Goal: Task Accomplishment & Management: Use online tool/utility

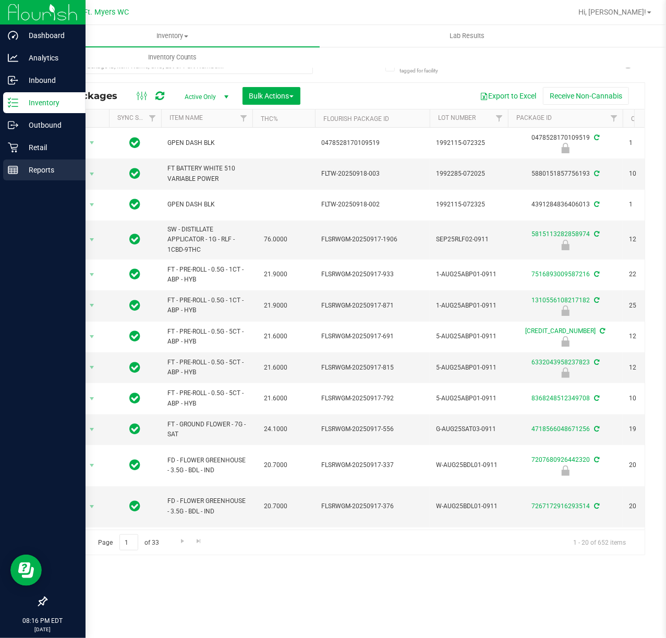
click at [46, 178] on div "Reports" at bounding box center [44, 170] width 82 height 21
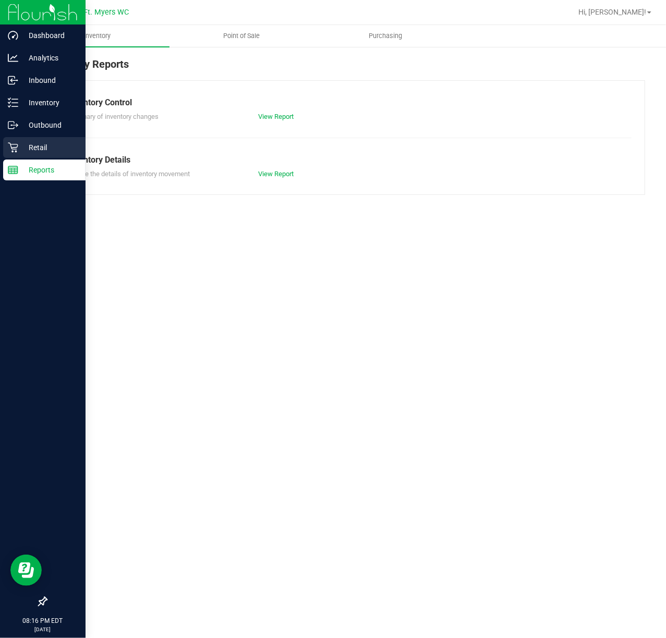
click at [0, 147] on link "Retail" at bounding box center [43, 148] width 86 height 22
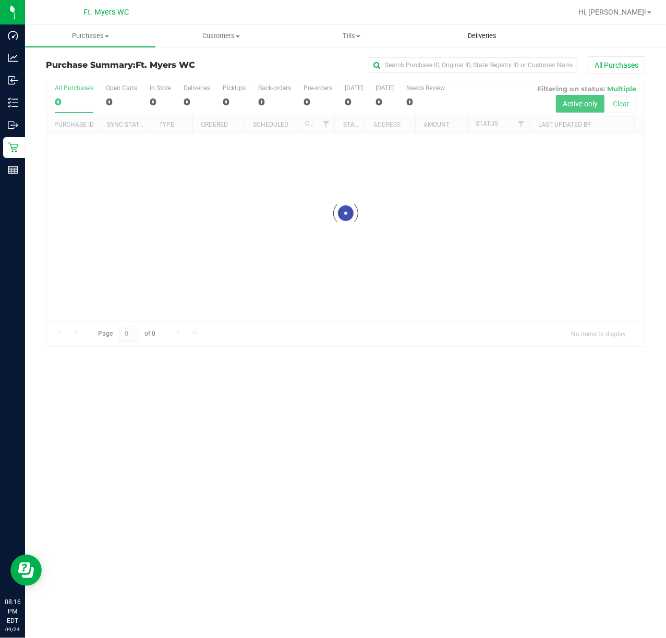
click at [503, 40] on span "Deliveries" at bounding box center [482, 35] width 57 height 9
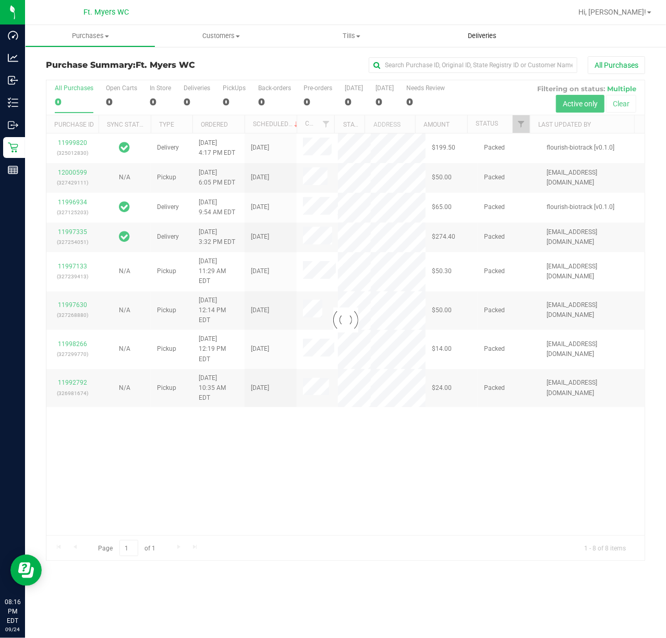
click at [503, 40] on span "Deliveries" at bounding box center [482, 35] width 57 height 9
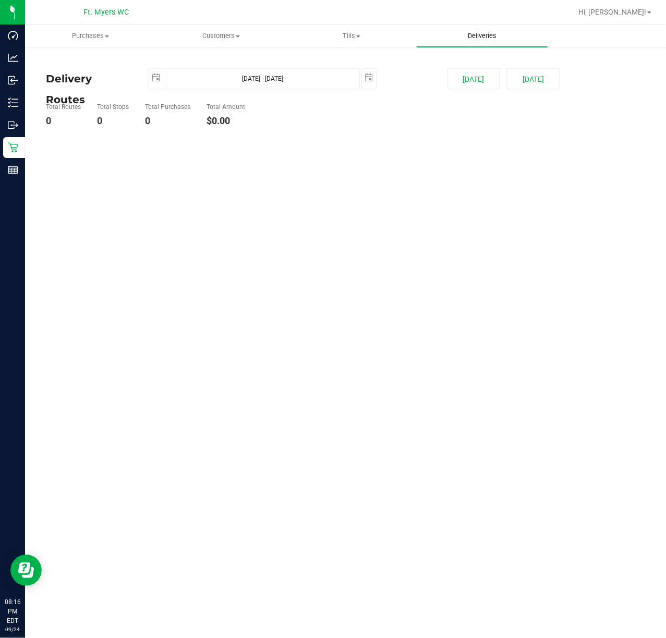
click at [496, 37] on span "Deliveries" at bounding box center [482, 35] width 57 height 9
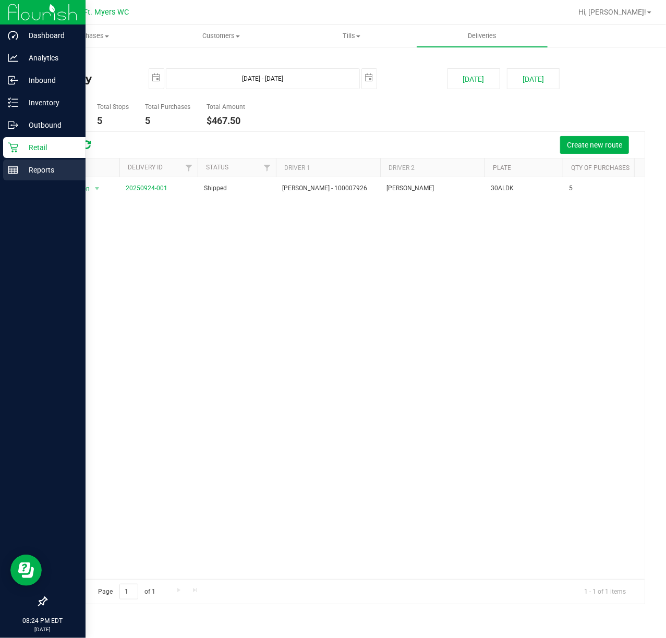
click at [32, 168] on p "Reports" at bounding box center [49, 170] width 63 height 13
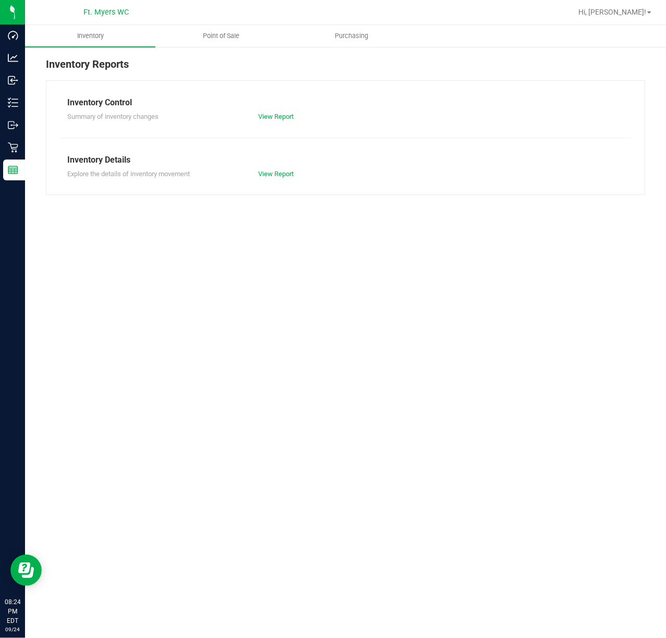
click at [226, 47] on ul "Inventory Point of Sale Purchasing" at bounding box center [358, 36] width 666 height 22
click at [226, 33] on span "Point of Sale" at bounding box center [221, 35] width 65 height 9
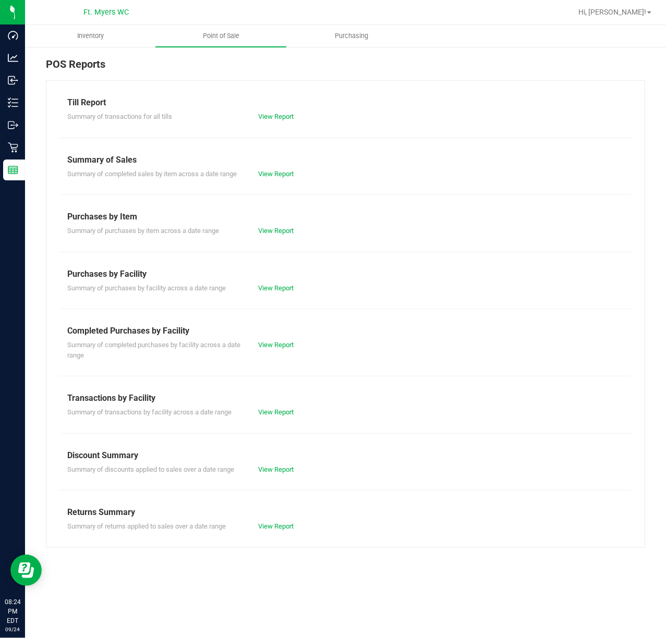
drag, startPoint x: 303, startPoint y: 426, endPoint x: 297, endPoint y: 407, distance: 19.1
click at [299, 413] on div "Till Report Summary of transactions for all tills View Report Summary of Sales …" at bounding box center [345, 314] width 599 height 468
click at [297, 407] on div "Summary of transactions by facility across a date range View Report" at bounding box center [345, 411] width 572 height 13
click at [283, 409] on link "View Report" at bounding box center [275, 412] width 35 height 8
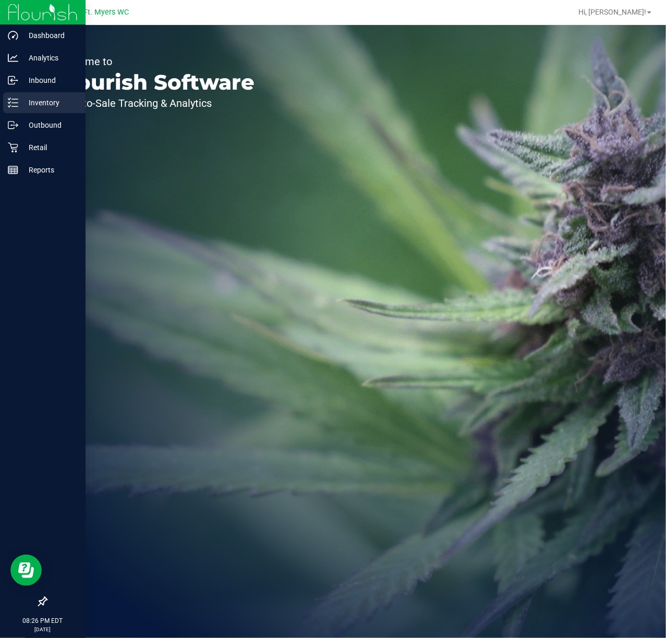
click at [32, 102] on p "Inventory" at bounding box center [49, 102] width 63 height 13
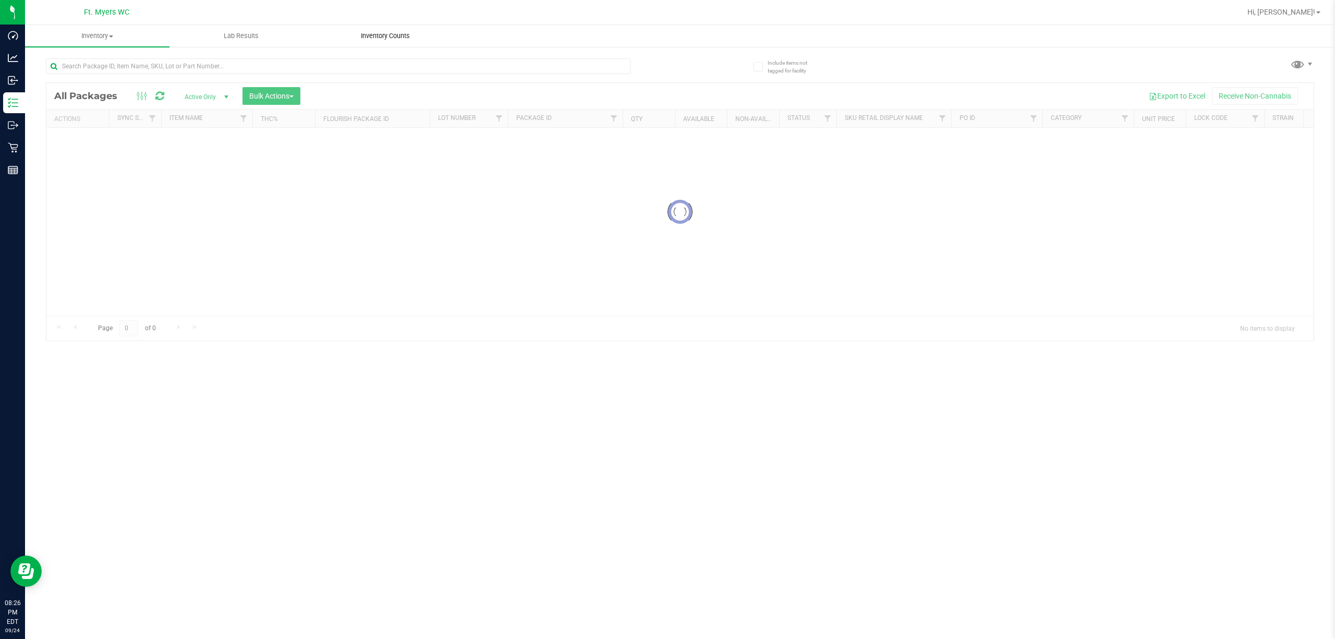
click at [432, 27] on uib-tab-heading "Inventory Counts" at bounding box center [385, 36] width 143 height 21
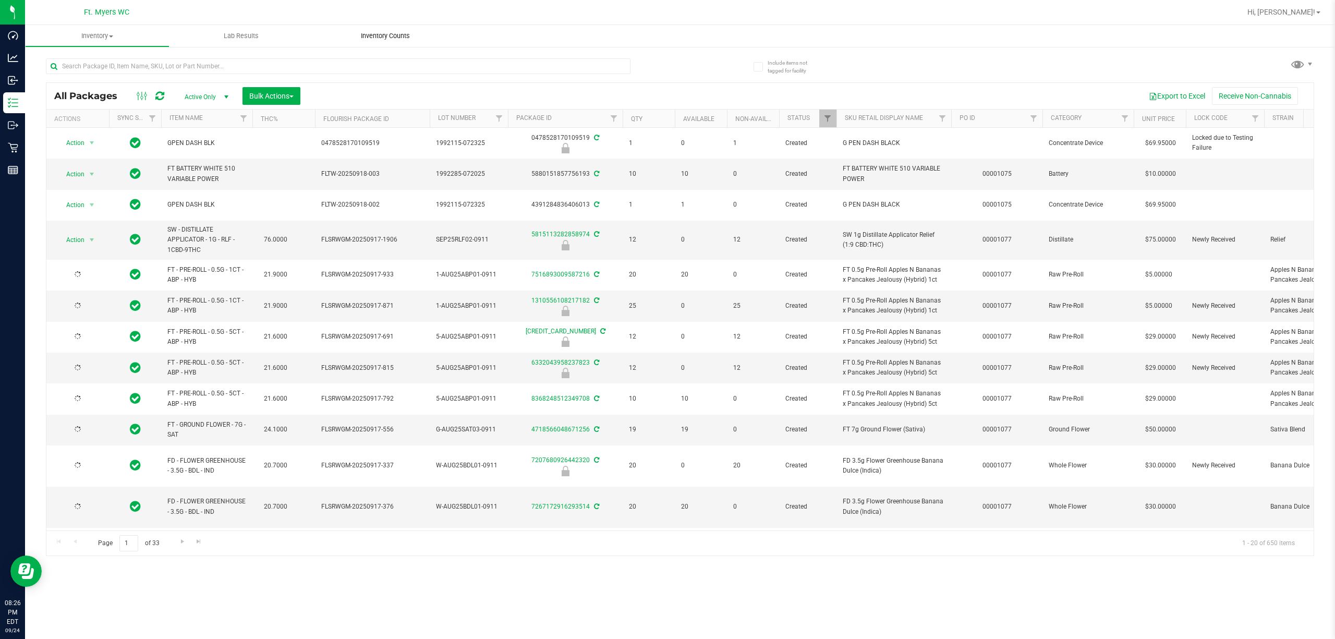
click at [412, 32] on span "Inventory Counts" at bounding box center [385, 35] width 77 height 9
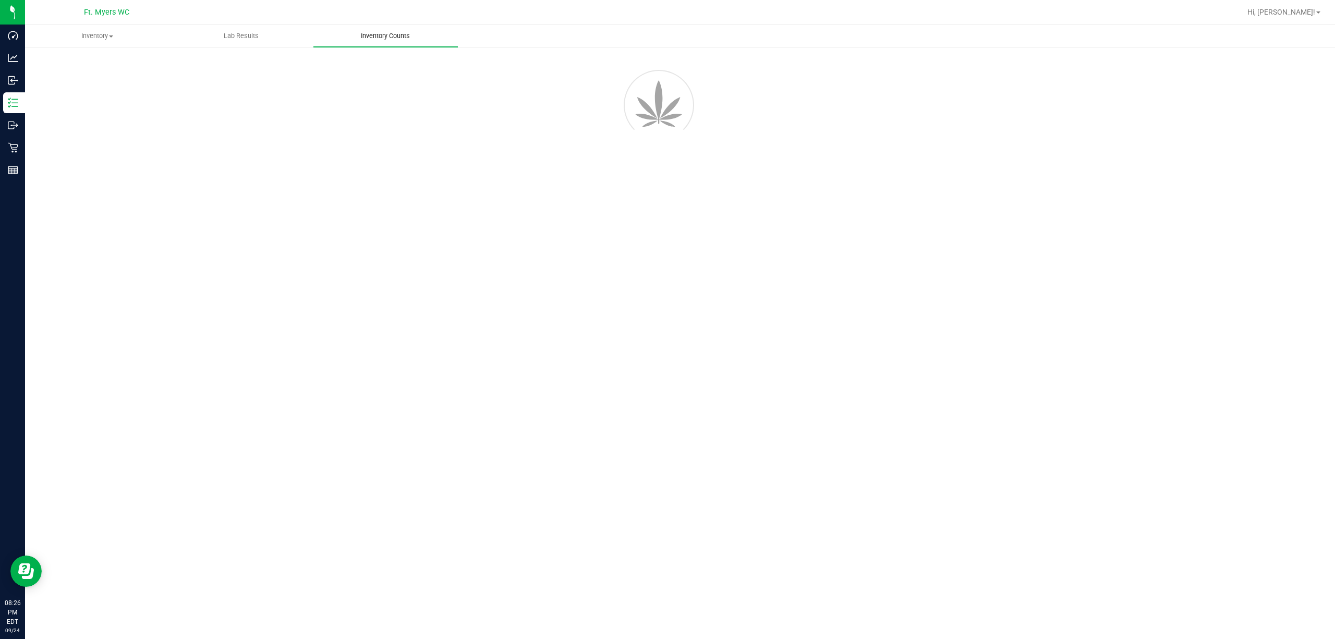
click at [412, 32] on span "Inventory Counts" at bounding box center [385, 35] width 77 height 9
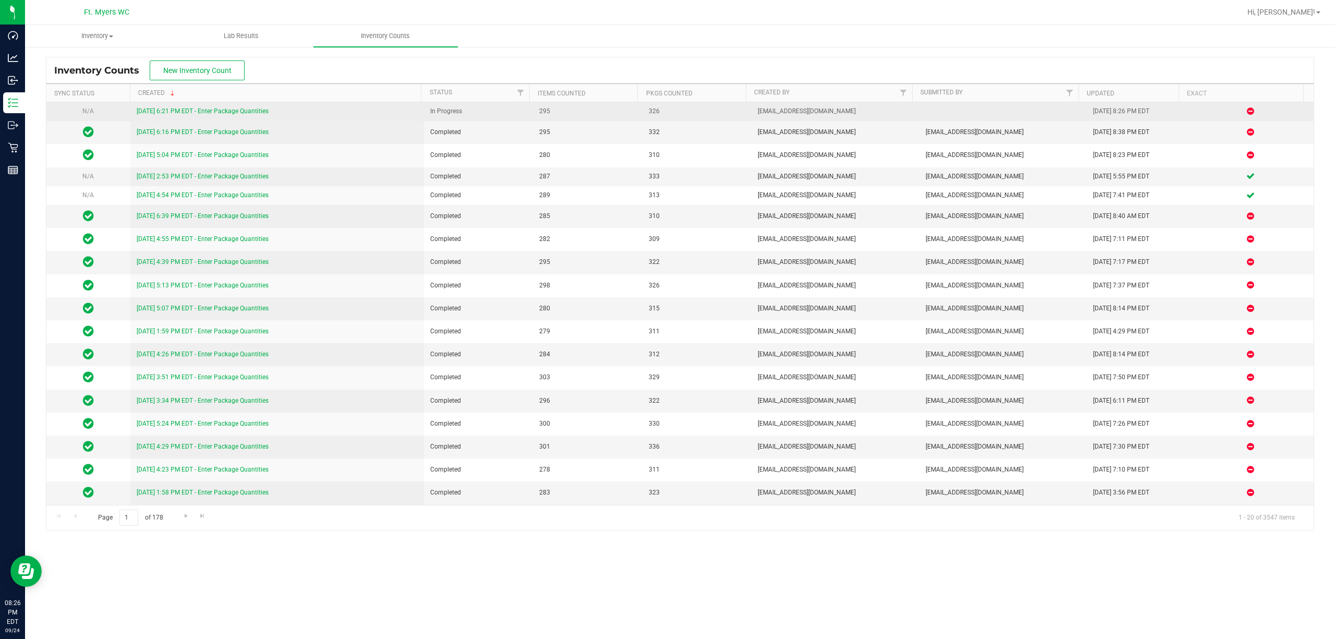
click at [274, 114] on div "[DATE] 6:21 PM EDT - Enter Package Quantities" at bounding box center [277, 111] width 281 height 10
click at [263, 111] on link "[DATE] 6:21 PM EDT - Enter Package Quantities" at bounding box center [203, 110] width 132 height 7
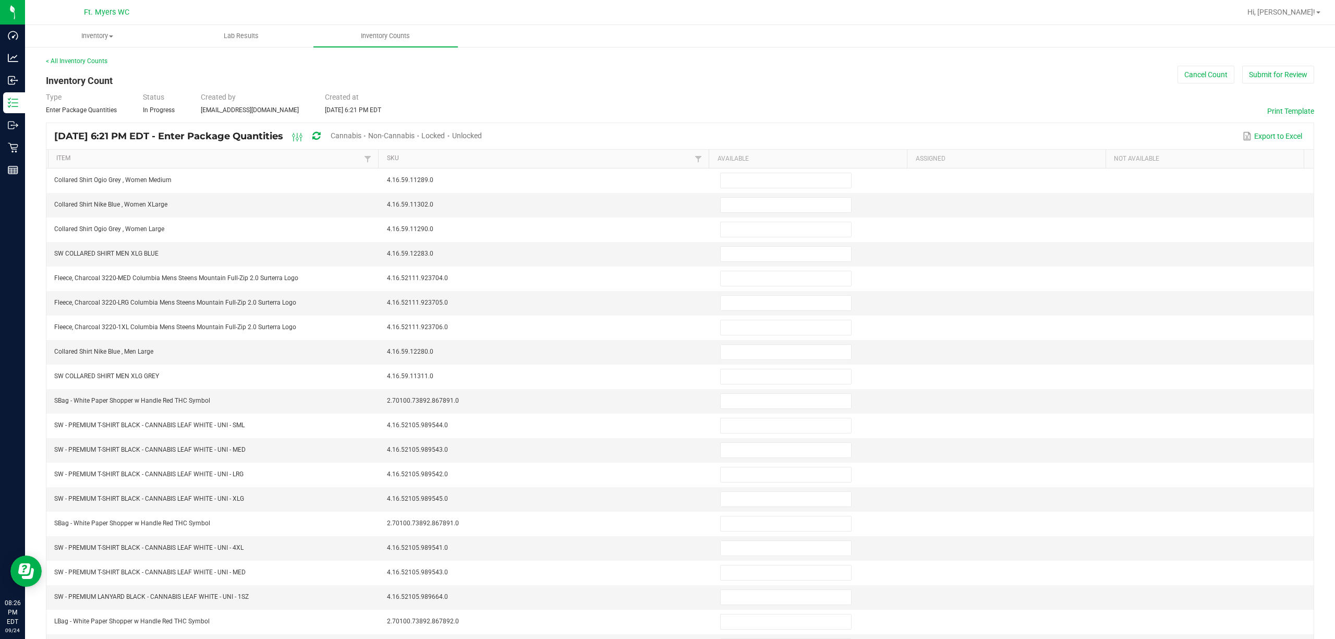
click at [270, 151] on th "Item" at bounding box center [213, 159] width 331 height 19
click at [286, 162] on link "Item" at bounding box center [208, 158] width 305 height 8
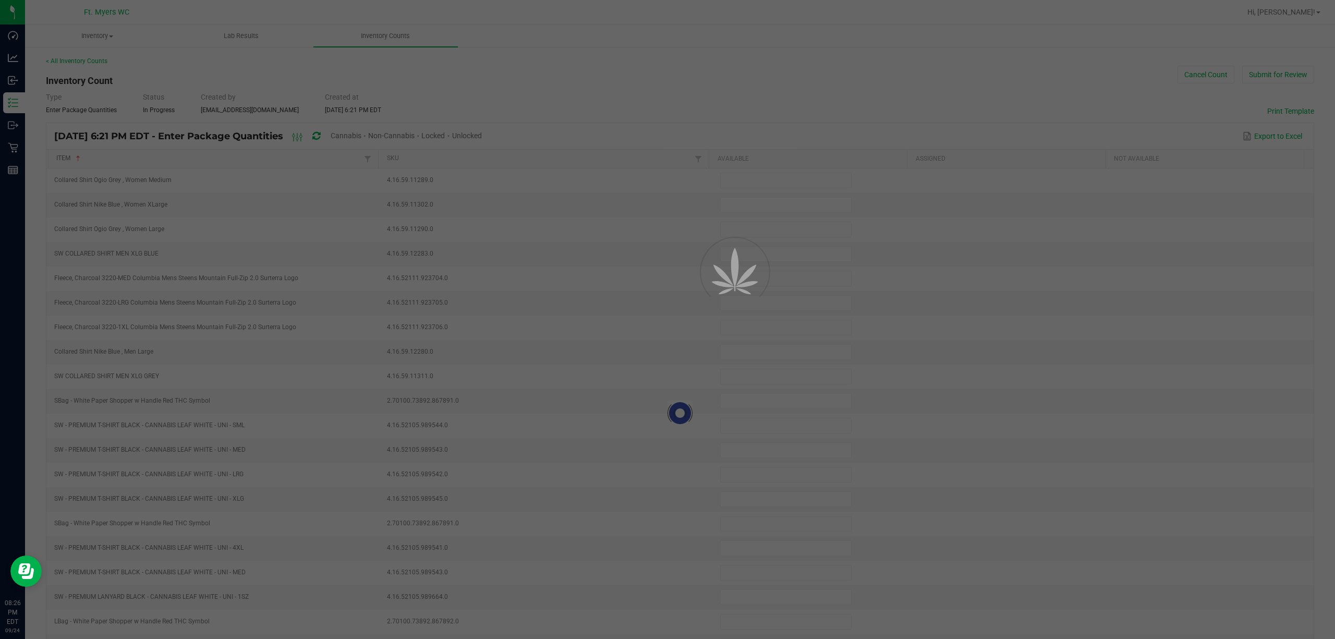
type input "0"
type input "22"
type input "14"
type input "17"
type input "5"
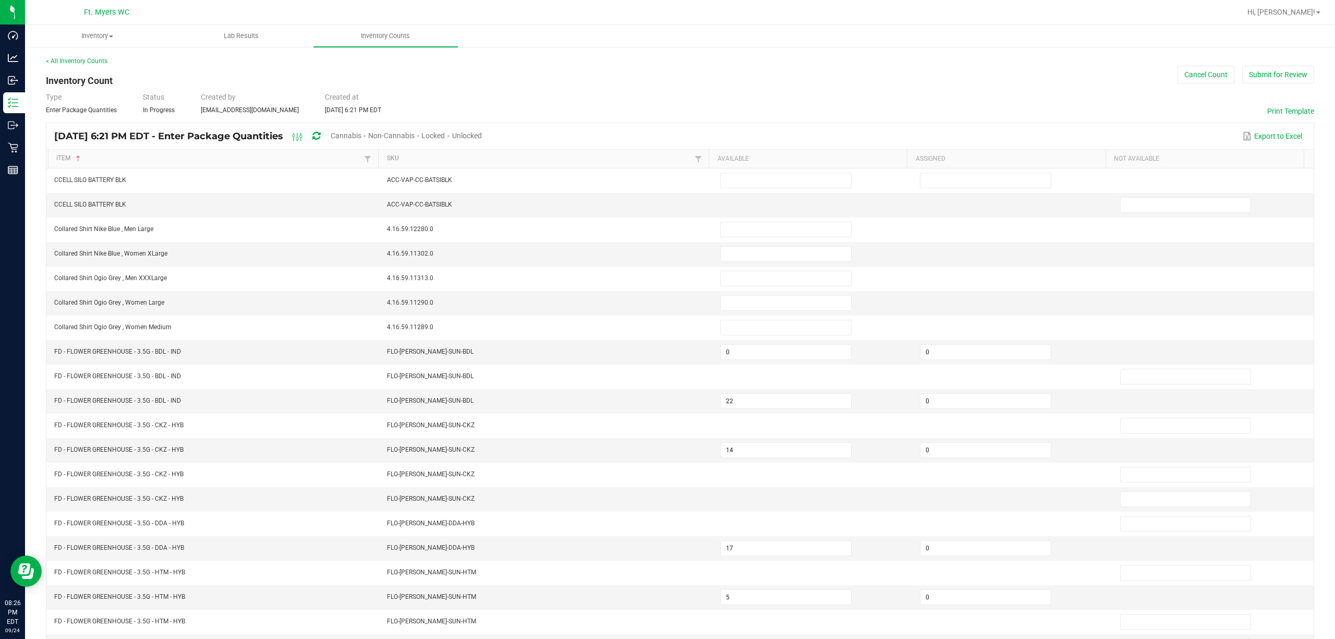
click at [361, 136] on span "Cannabis" at bounding box center [346, 135] width 31 height 8
type input "22"
type input "0"
type input "17"
type input "0"
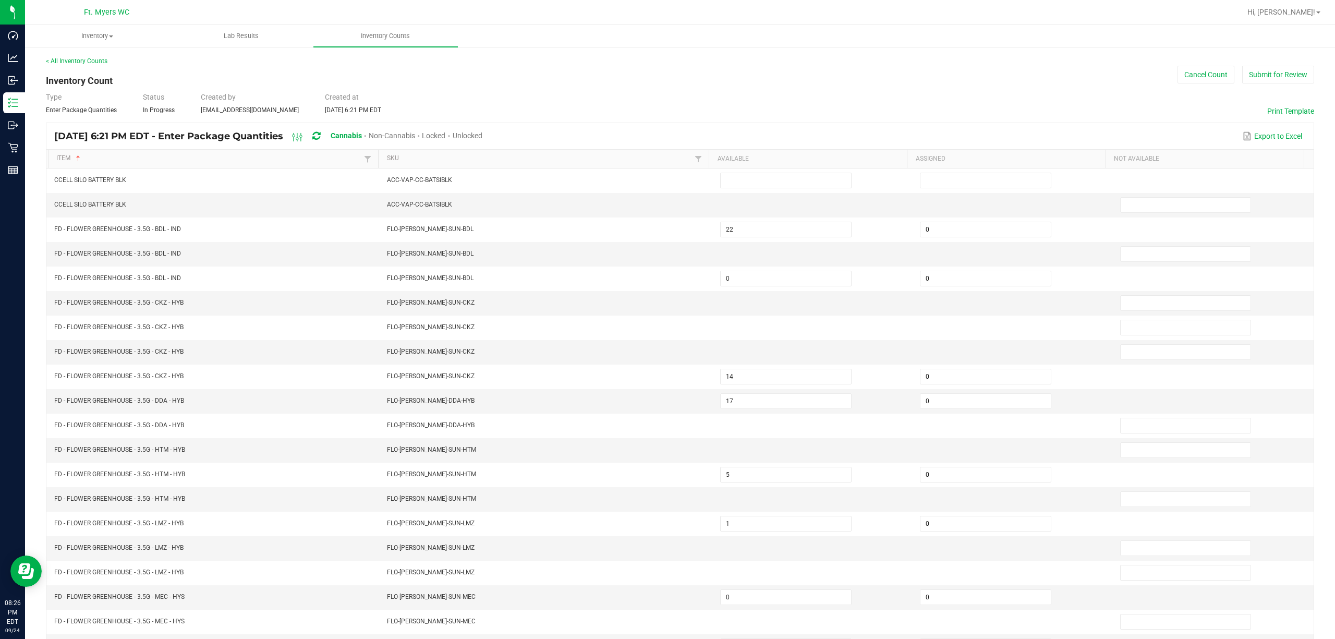
click at [482, 131] on span "Unlocked" at bounding box center [468, 135] width 30 height 8
type input "0"
type input "17"
type input "12"
type input "10"
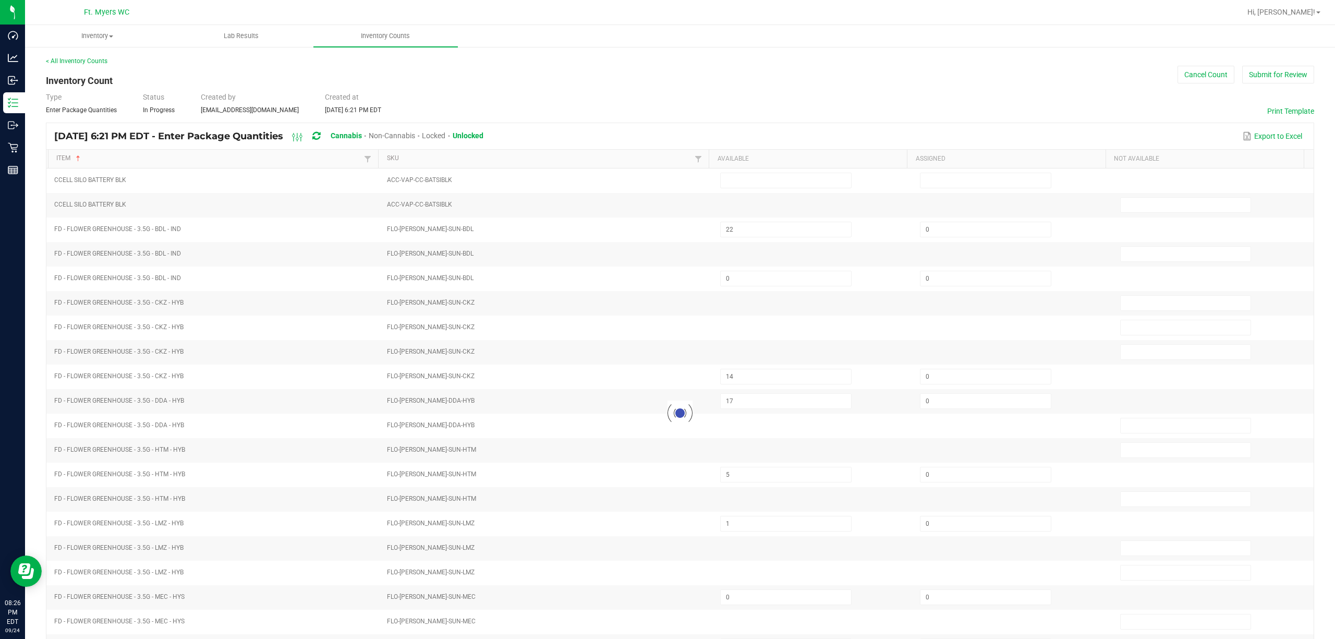
type input "0"
type input "19"
type input "1"
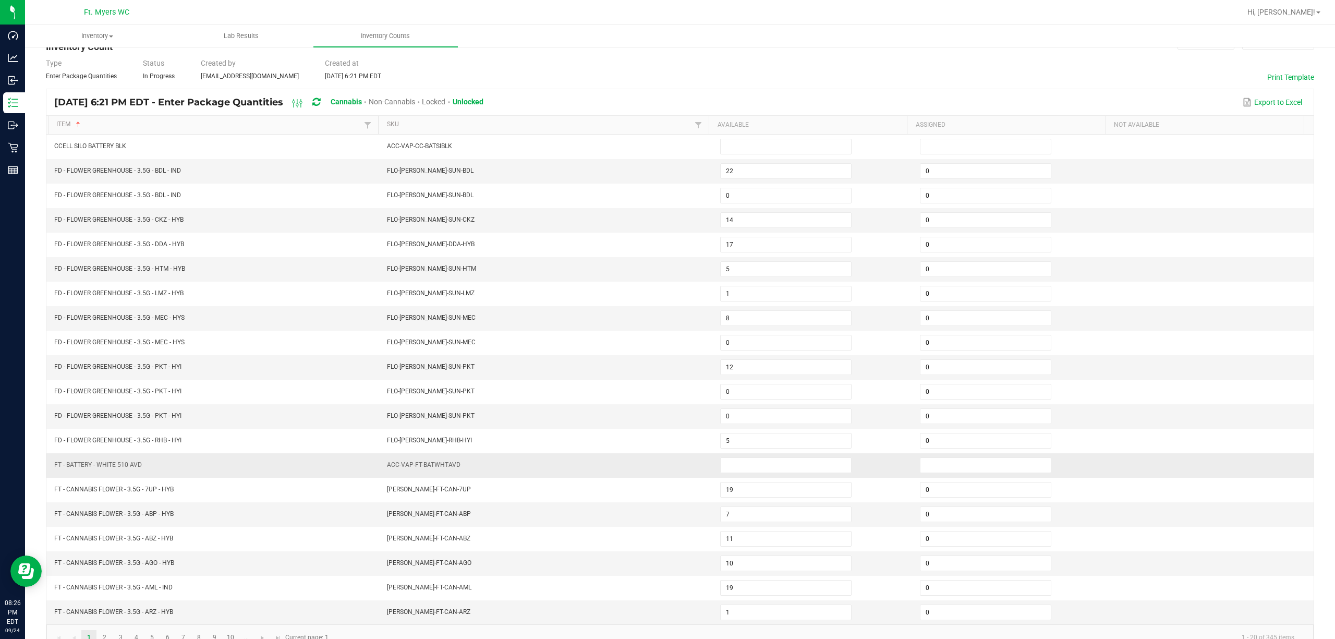
scroll to position [68, 0]
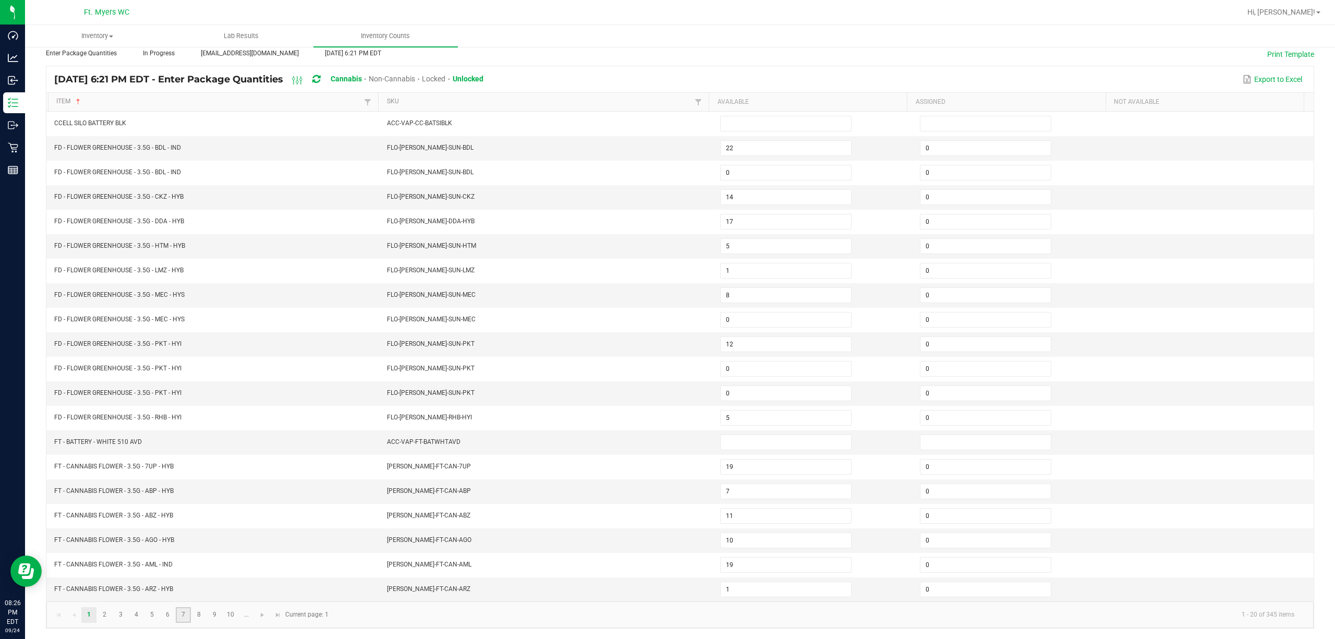
click at [183, 607] on link "7" at bounding box center [183, 615] width 15 height 16
type input "6"
type input "17"
type input "2"
type input "1"
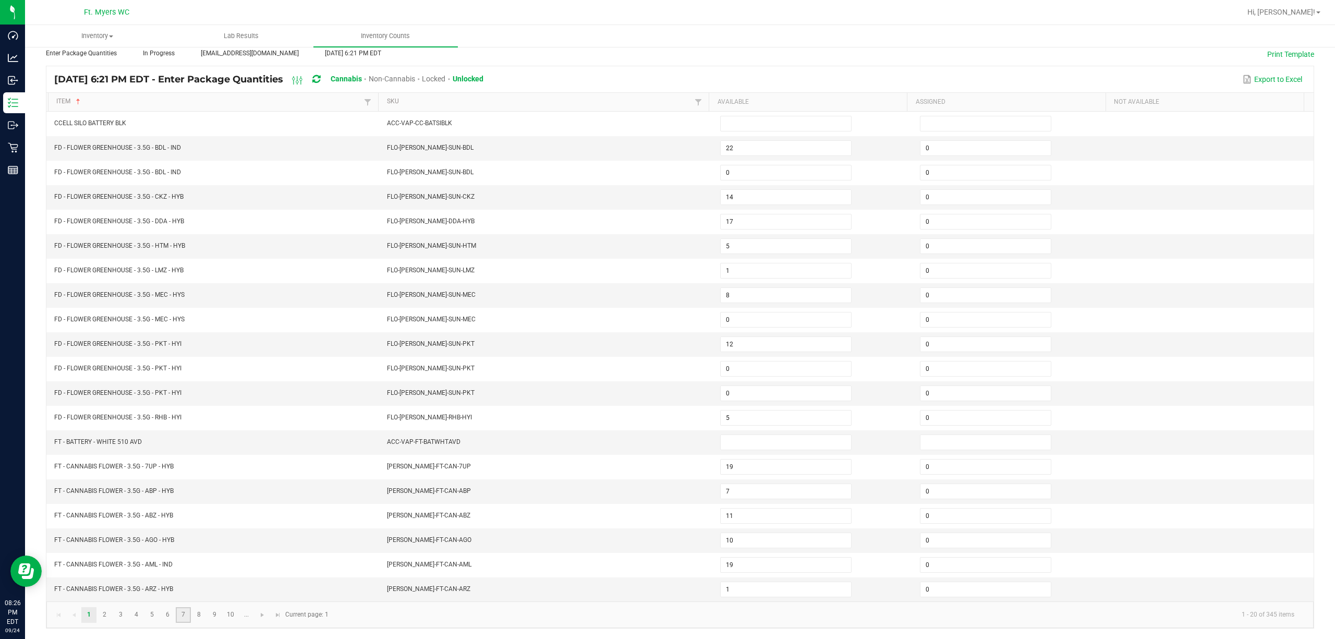
type input "1"
type input "0"
type input "2"
type input "6"
type input "2"
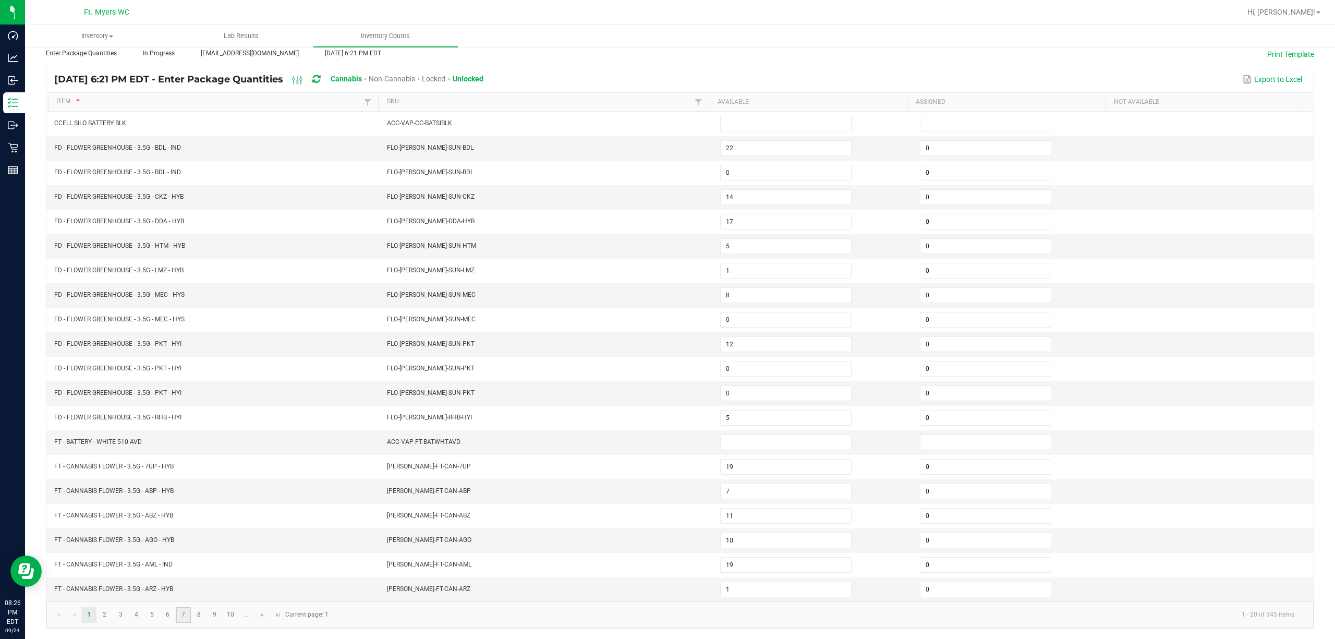
type input "10"
type input "23"
type input "1"
type input "3"
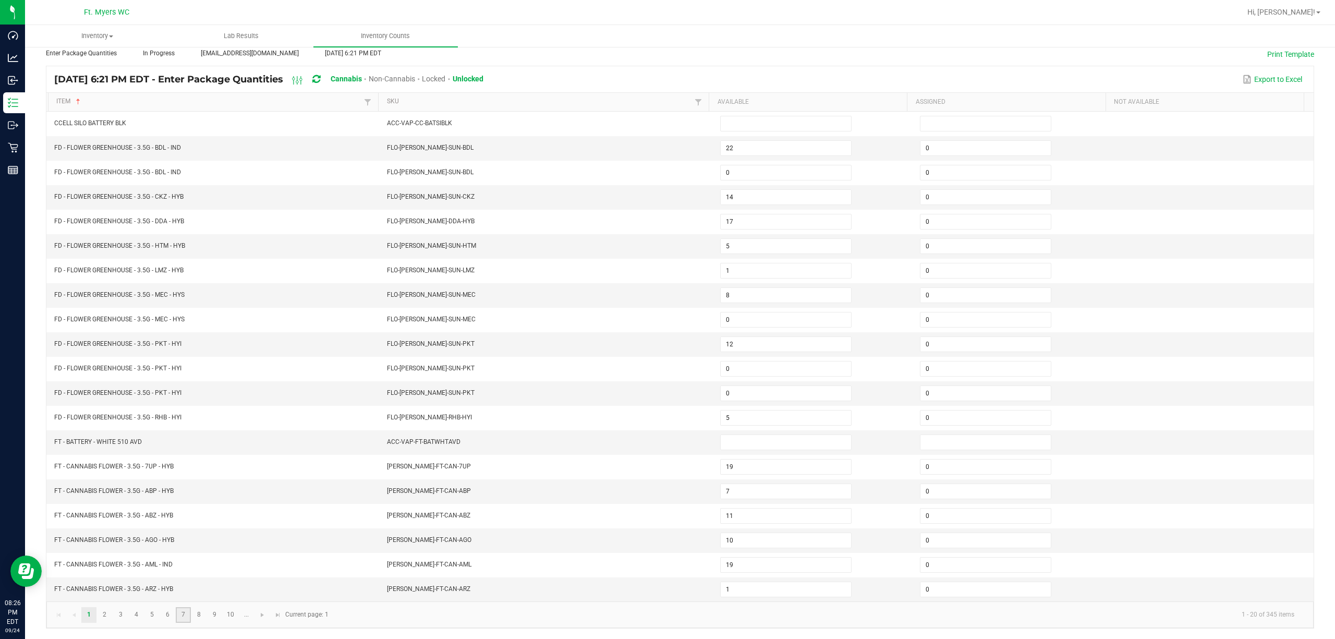
type input "4"
type input "3"
type input "8"
type input "7"
type input "0"
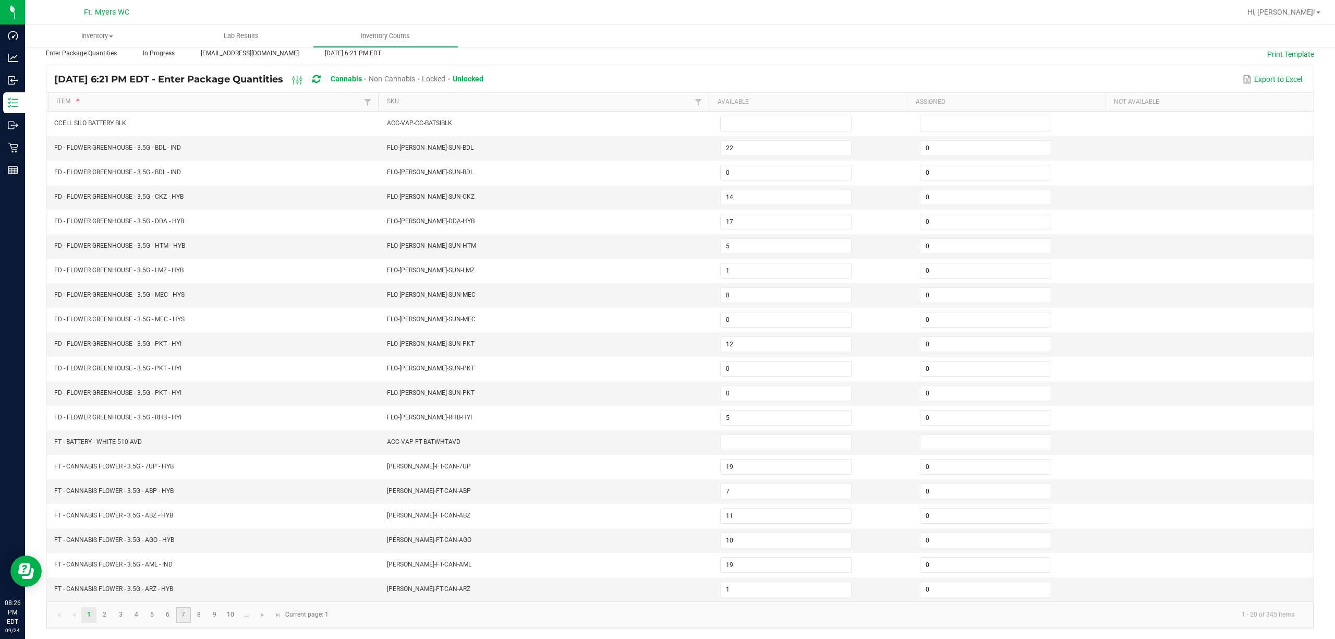
type input "3"
type input "5"
type input "2"
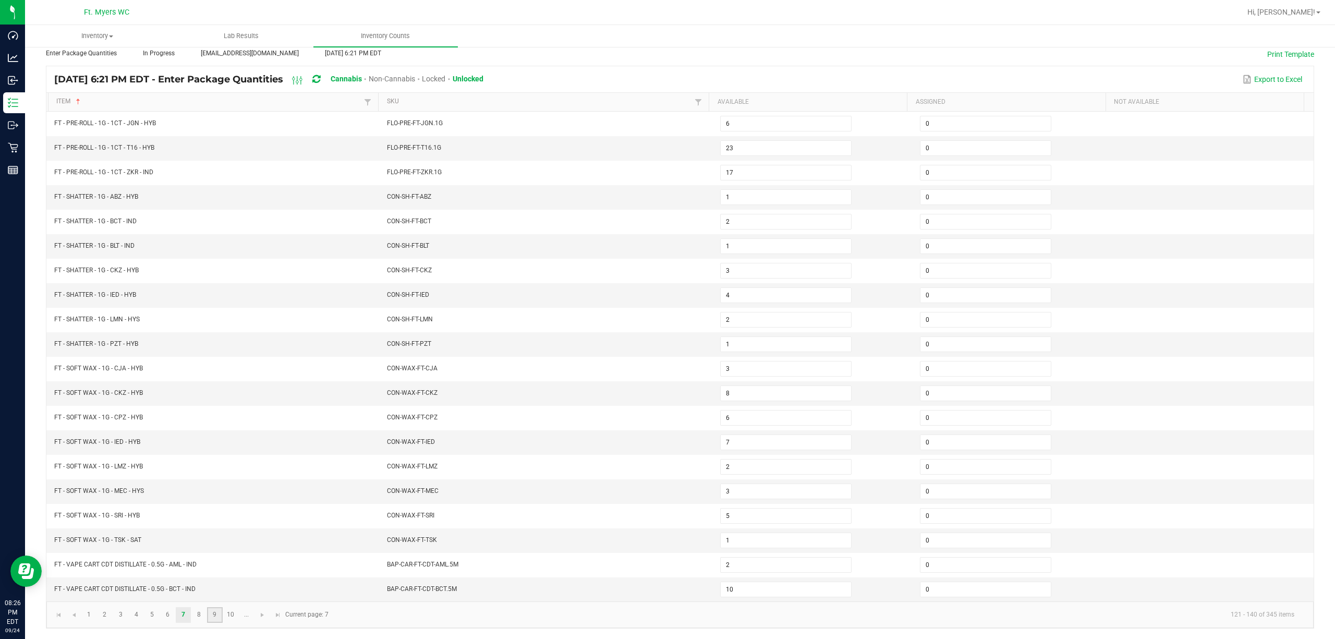
click at [207, 614] on link "9" at bounding box center [214, 615] width 15 height 16
type input "2"
type input "0"
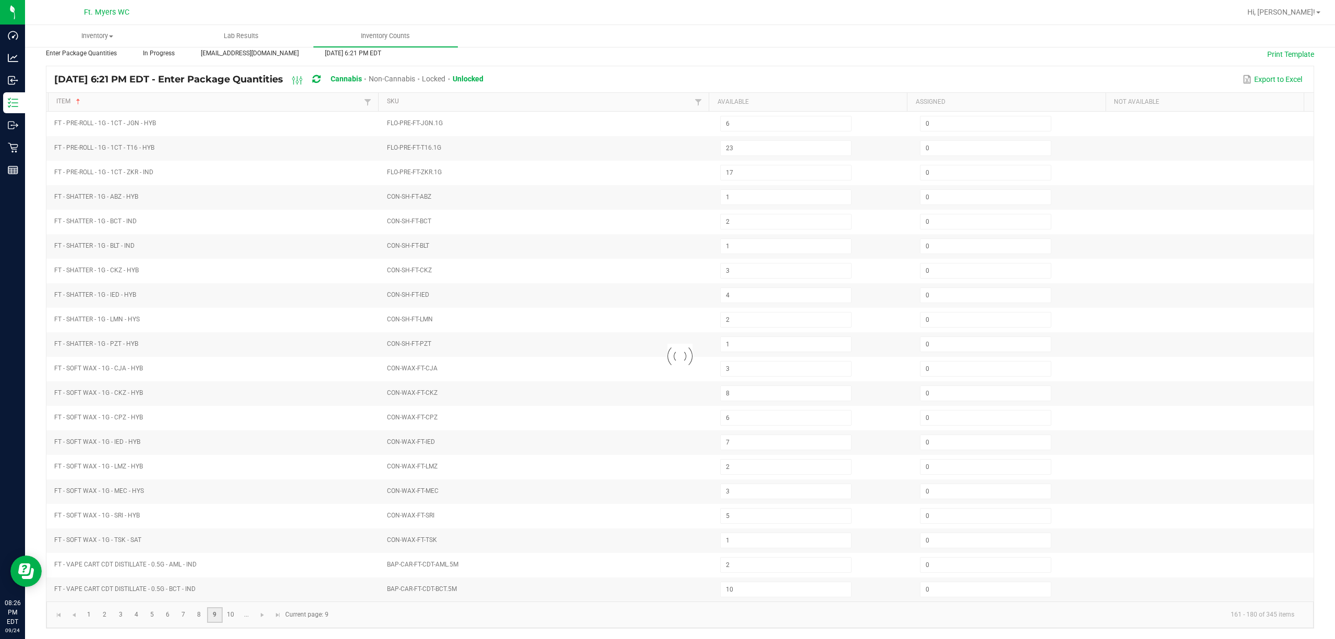
type input "8"
type input "0"
type input "9"
type input "12"
type input "0"
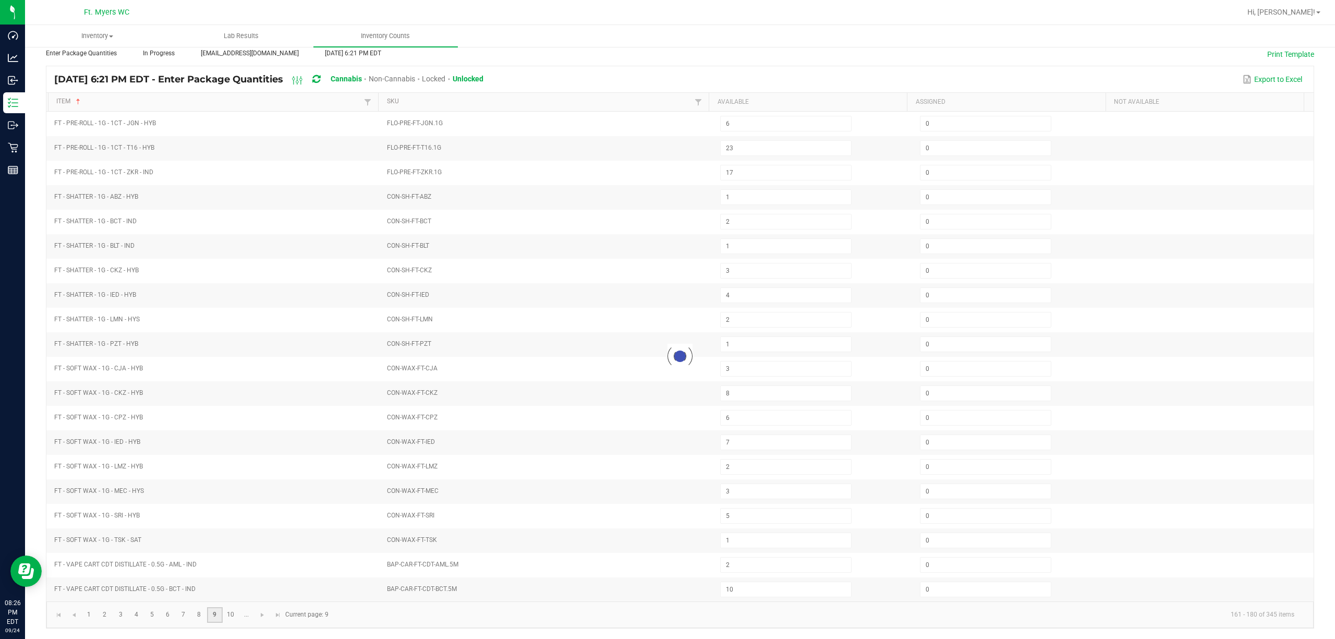
type input "10"
type input "11"
type input "5"
type input "0"
type input "10"
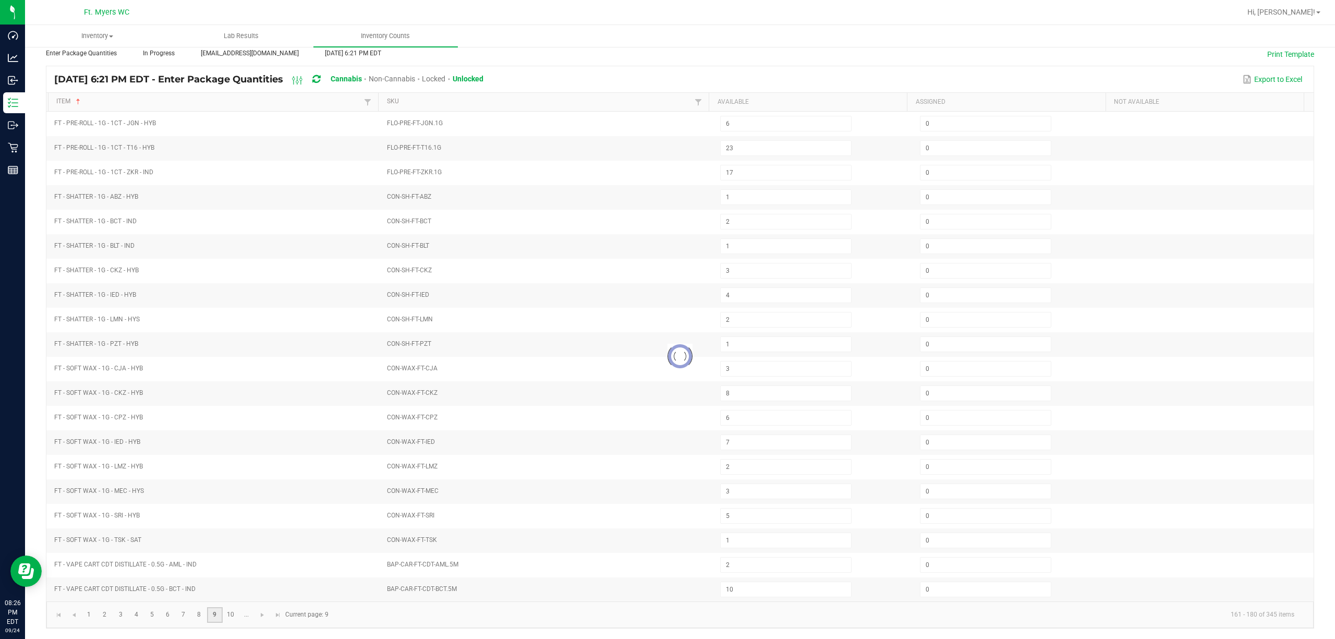
type input "2"
type input "12"
type input "11"
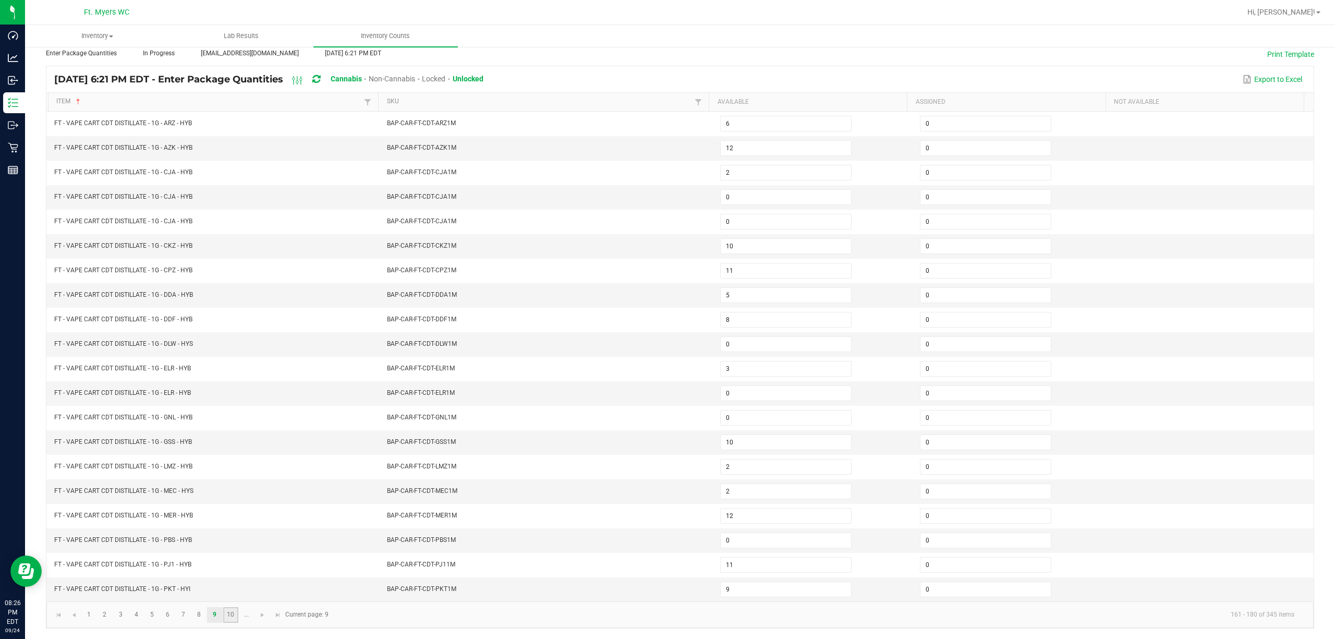
click at [227, 616] on link "10" at bounding box center [230, 615] width 15 height 16
type input "11"
type input "12"
type input "11"
type input "1"
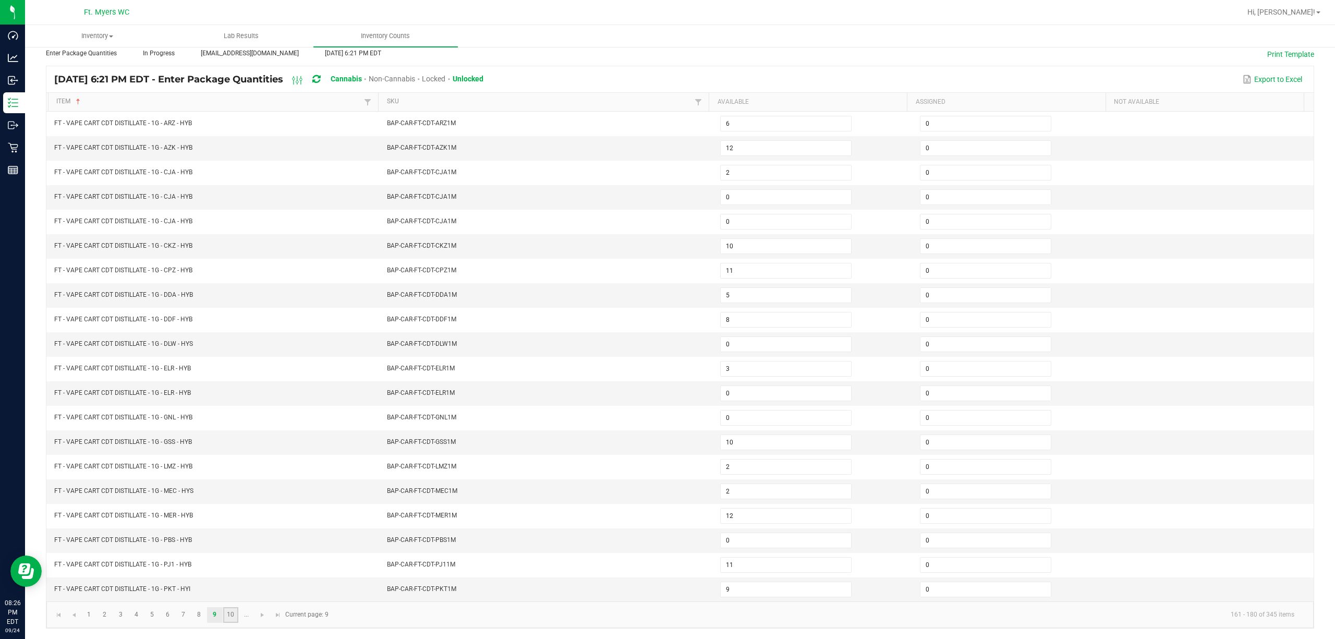
type input "3"
type input "6"
type input "7"
type input "11"
type input "6"
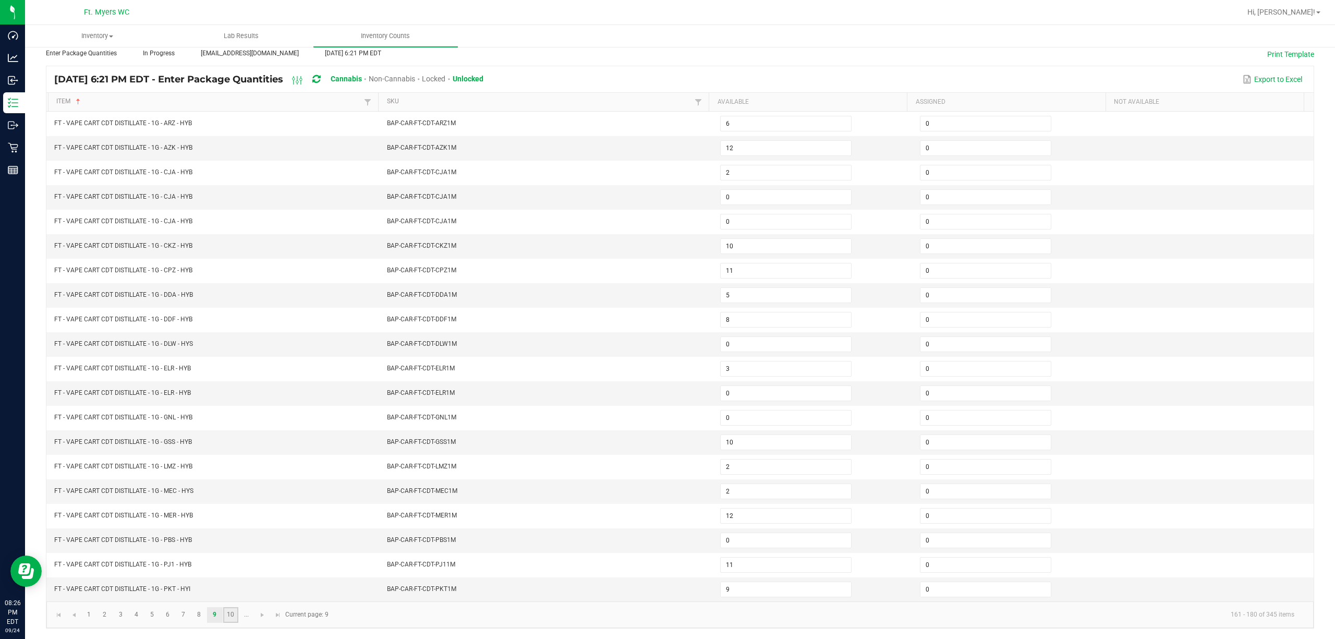
type input "3"
type input "9"
type input "5"
type input "11"
type input "5"
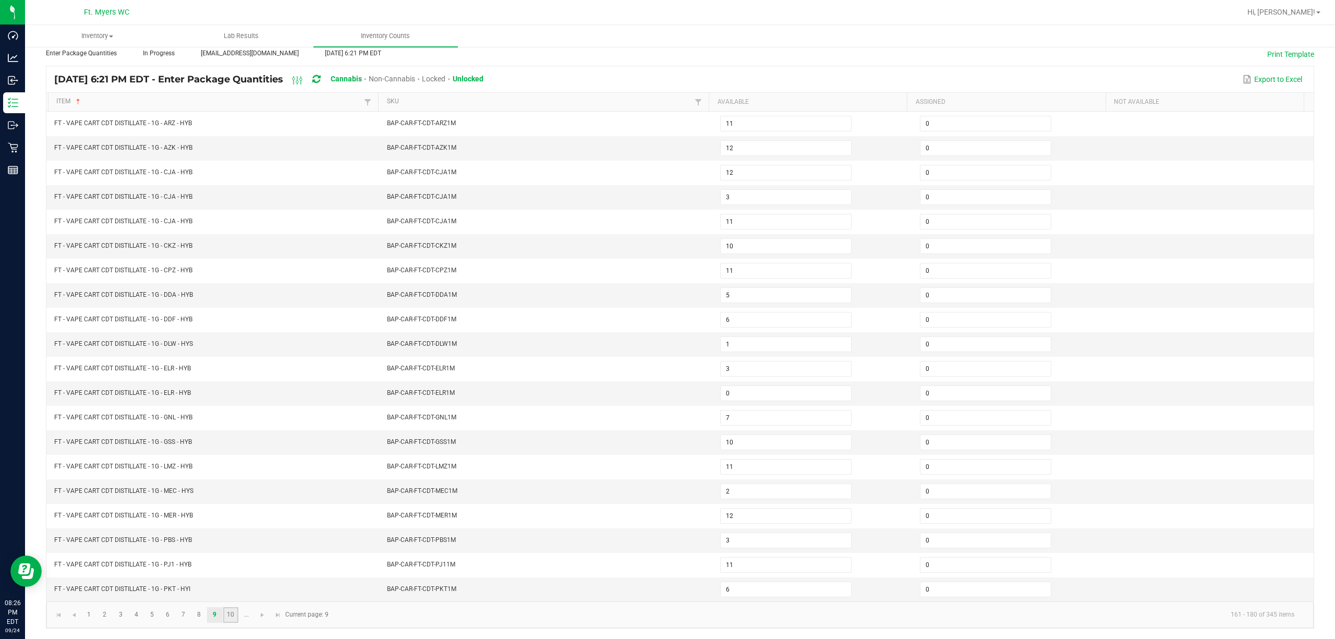
type input "6"
type input "11"
type input "5"
type input "11"
type input "9"
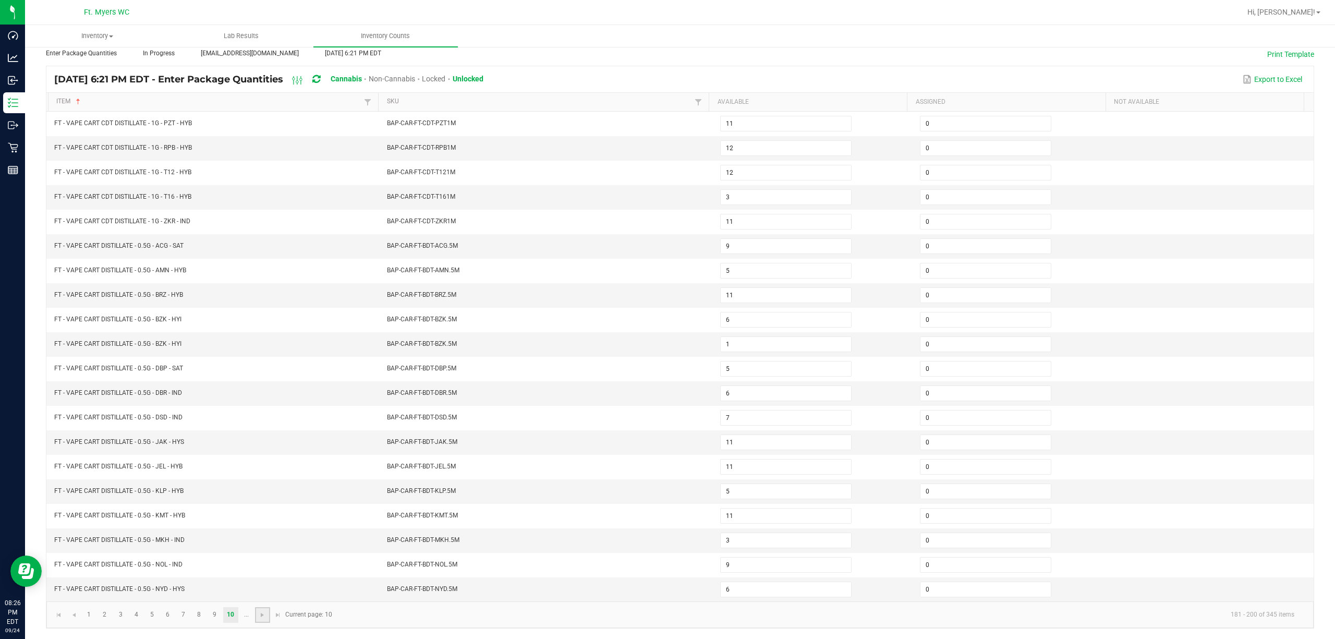
click at [257, 617] on link at bounding box center [262, 615] width 15 height 16
type input "3"
type input "1"
type input "3"
type input "4"
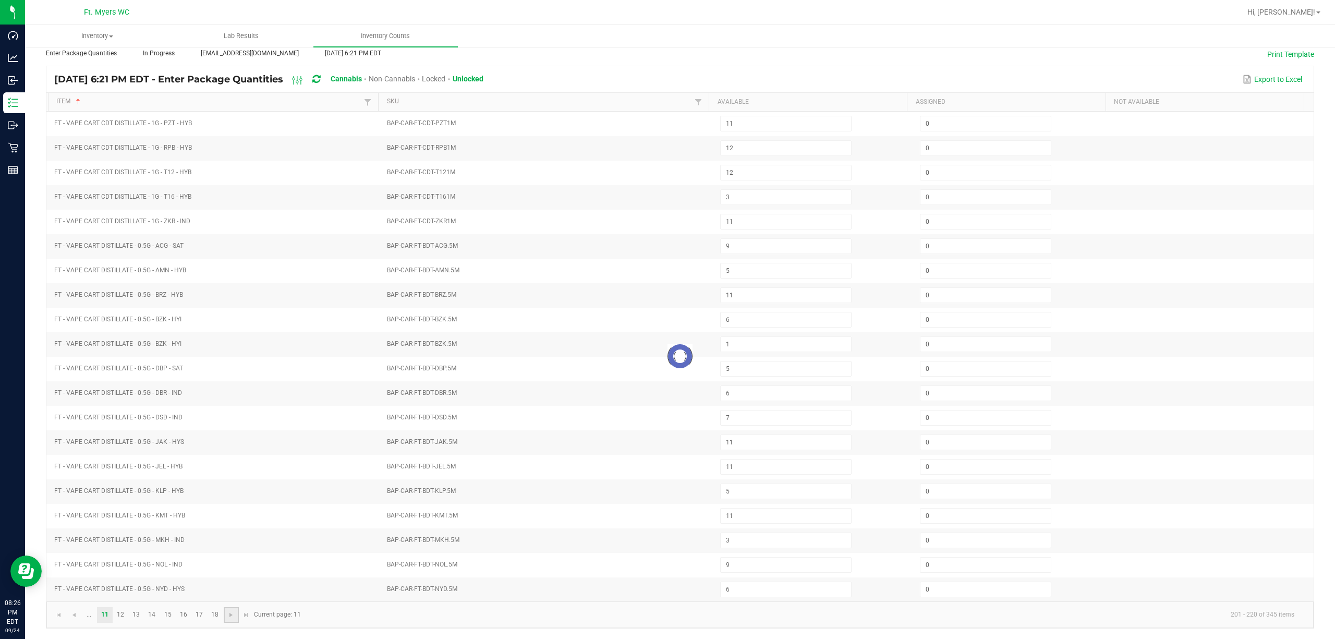
type input "9"
type input "5"
type input "6"
type input "3"
type input "10"
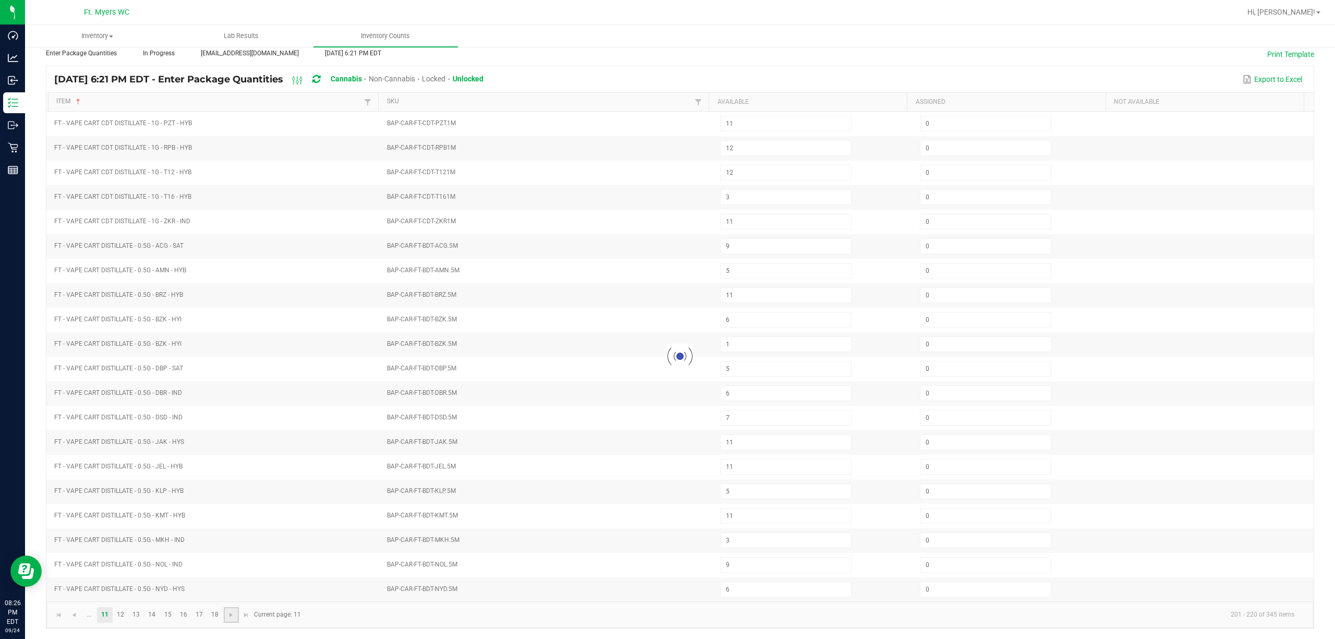
type input "3"
type input "11"
type input "0"
type input "7"
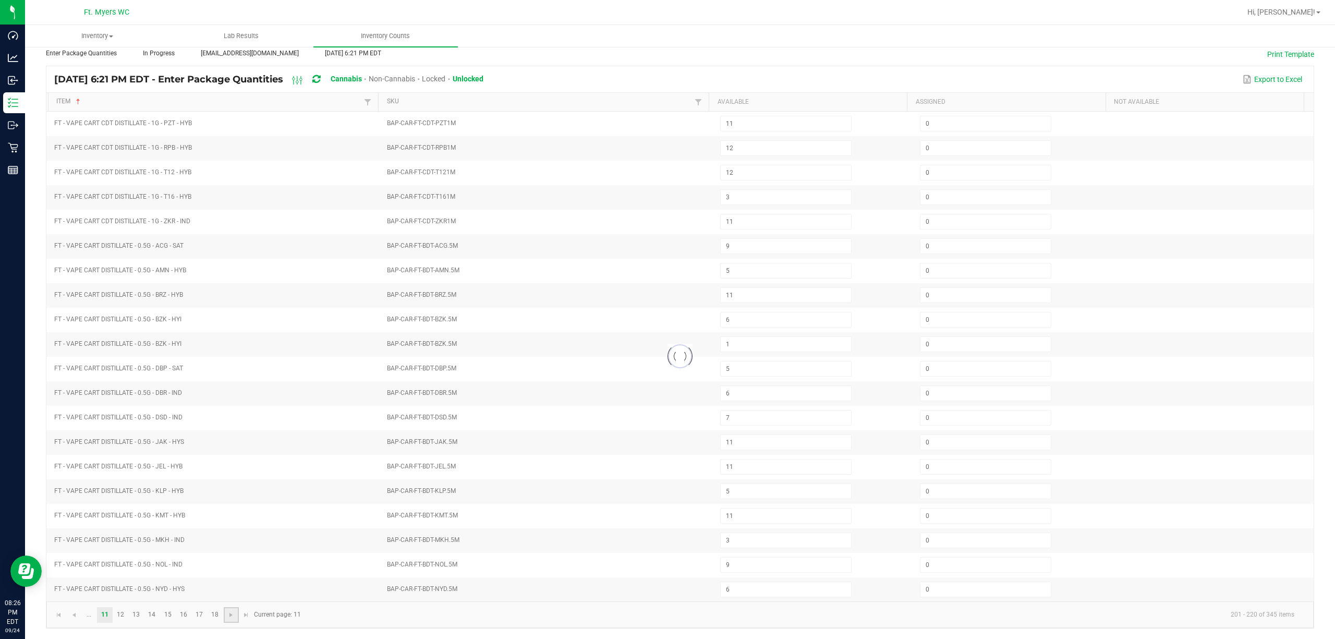
type input "12"
type input "4"
type input "6"
type input "10"
type input "2"
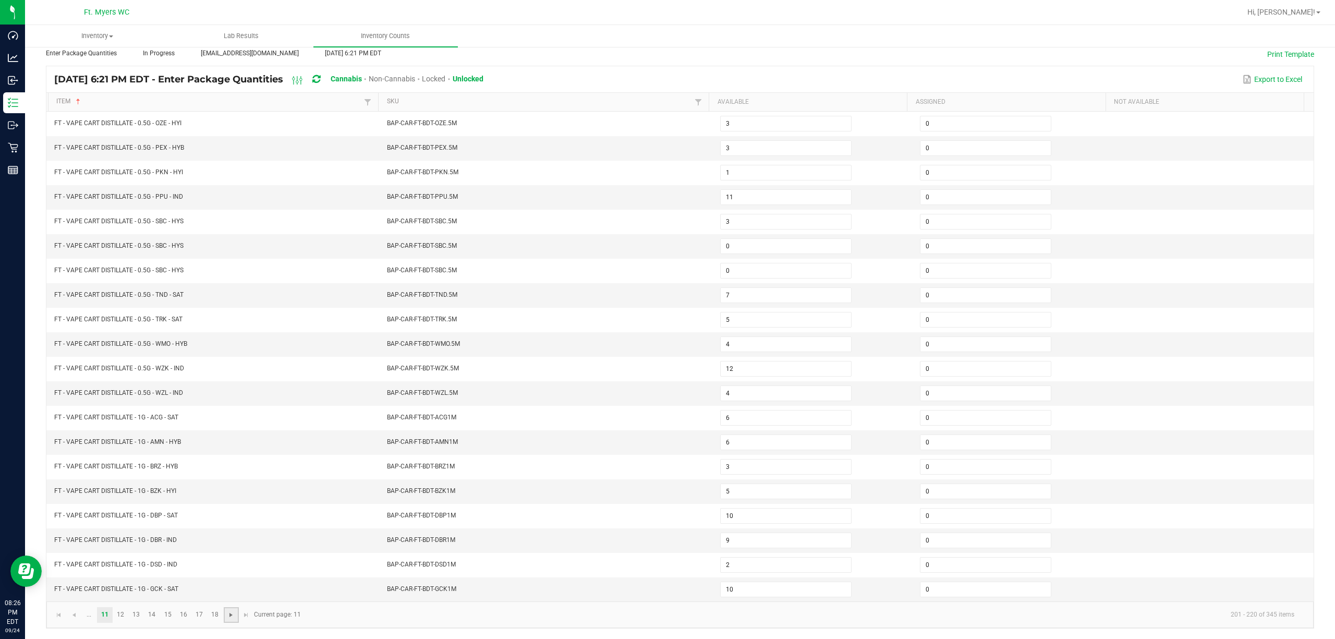
click at [228, 614] on span "Go to the next page" at bounding box center [231, 615] width 8 height 8
type input "1"
type input "8"
type input "5"
type input "3"
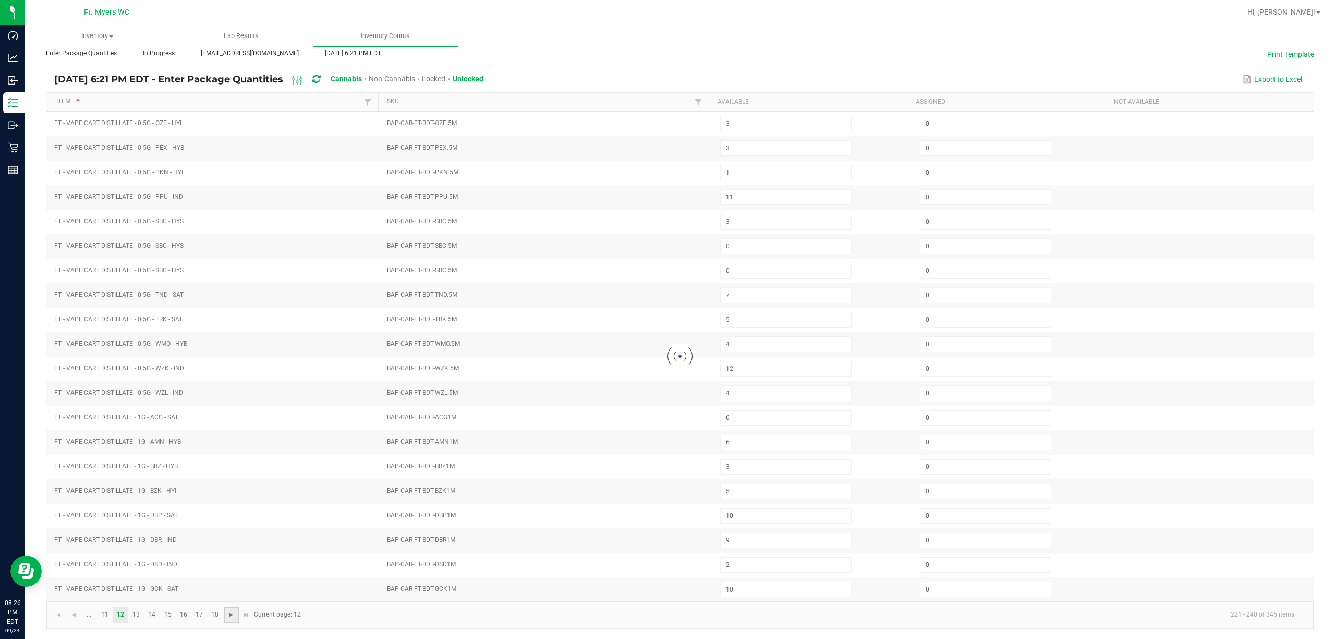
type input "18"
type input "7"
type input "4"
type input "11"
type input "16"
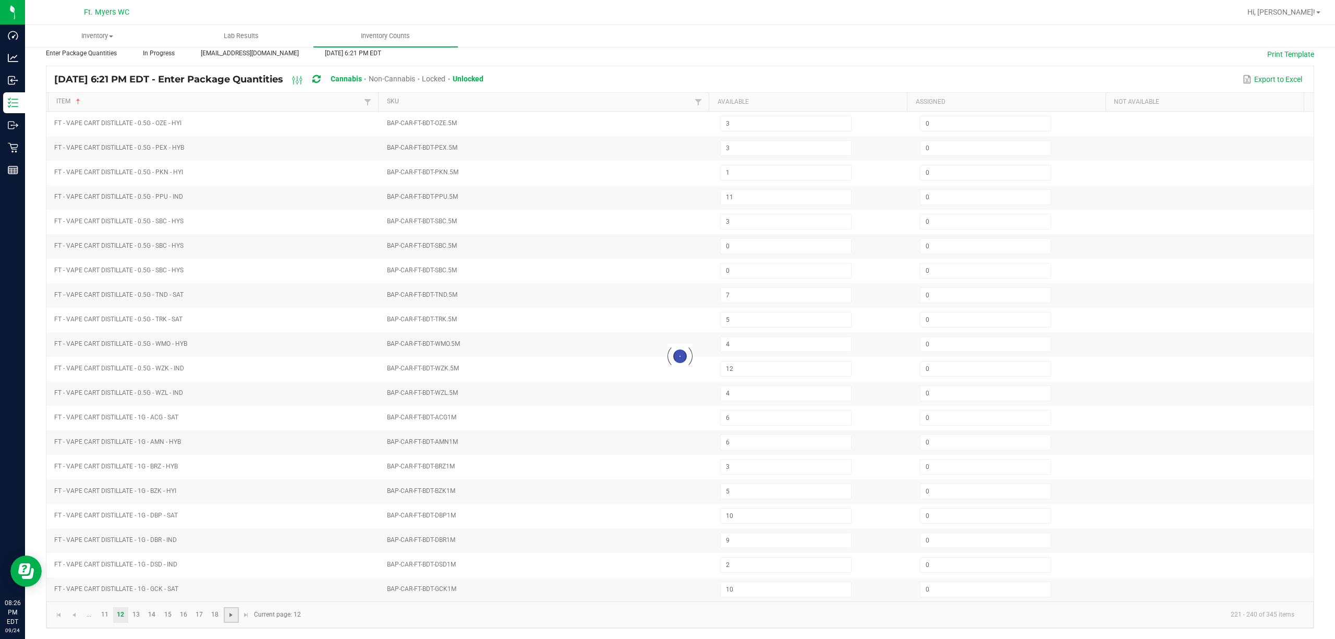
type input "5"
type input "11"
type input "10"
type input "2"
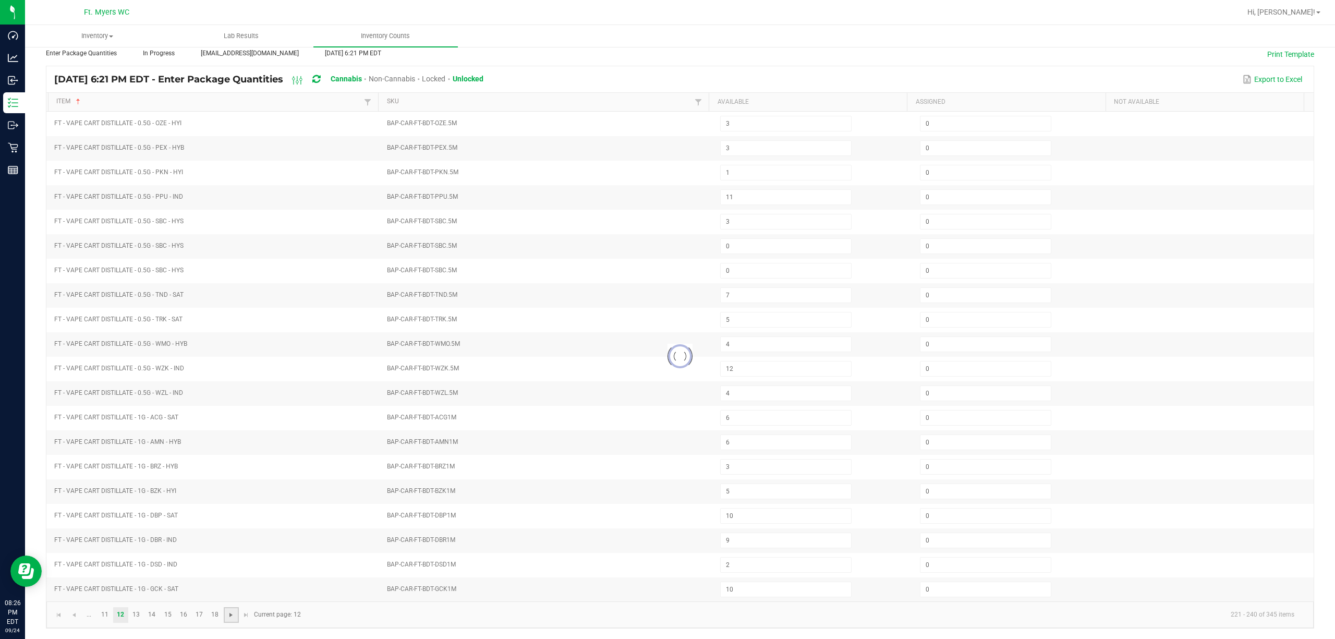
type input "6"
type input "0"
type input "2"
type input "7"
type input "2"
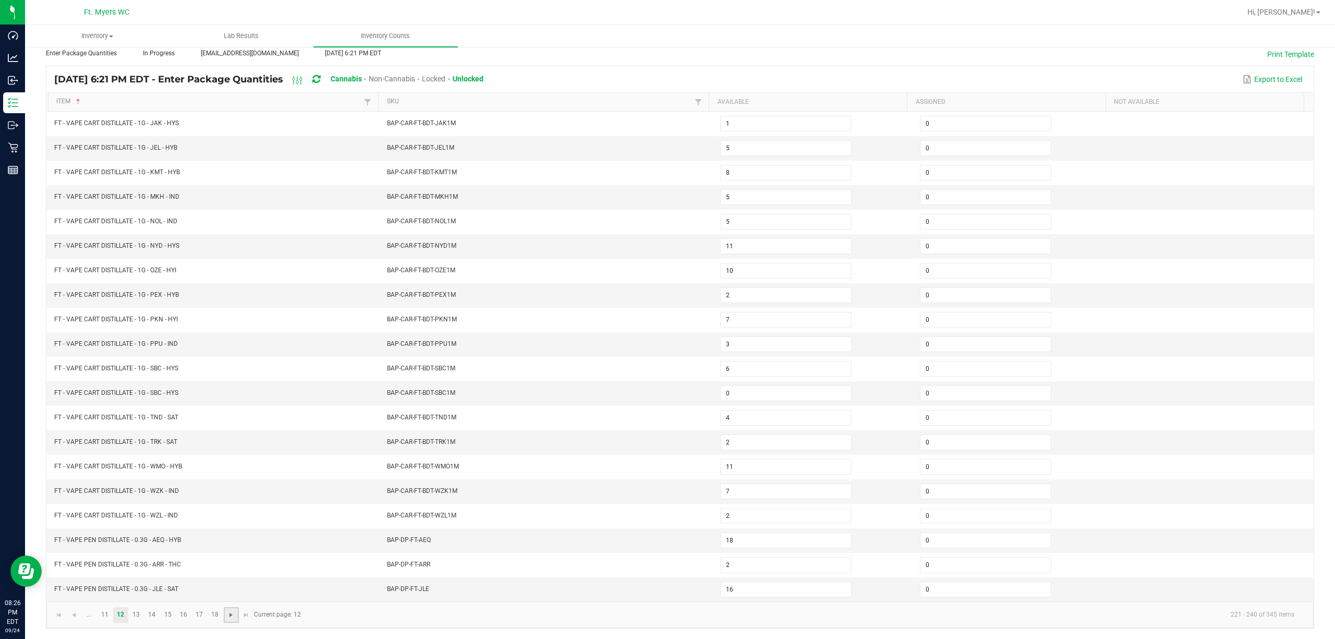
click at [228, 614] on span "Go to the next page" at bounding box center [231, 615] width 8 height 8
type input "0"
type input "20"
type input "5"
type input "6"
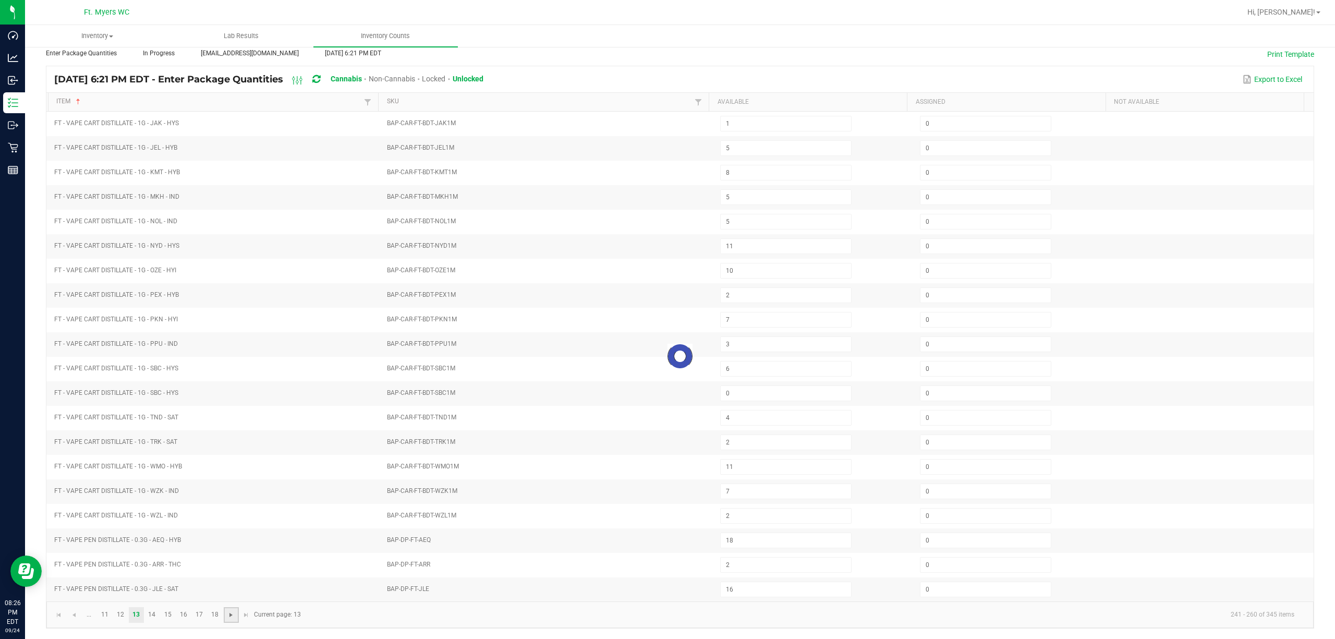
type input "1"
type input "7"
type input "1"
type input "5"
type input "18"
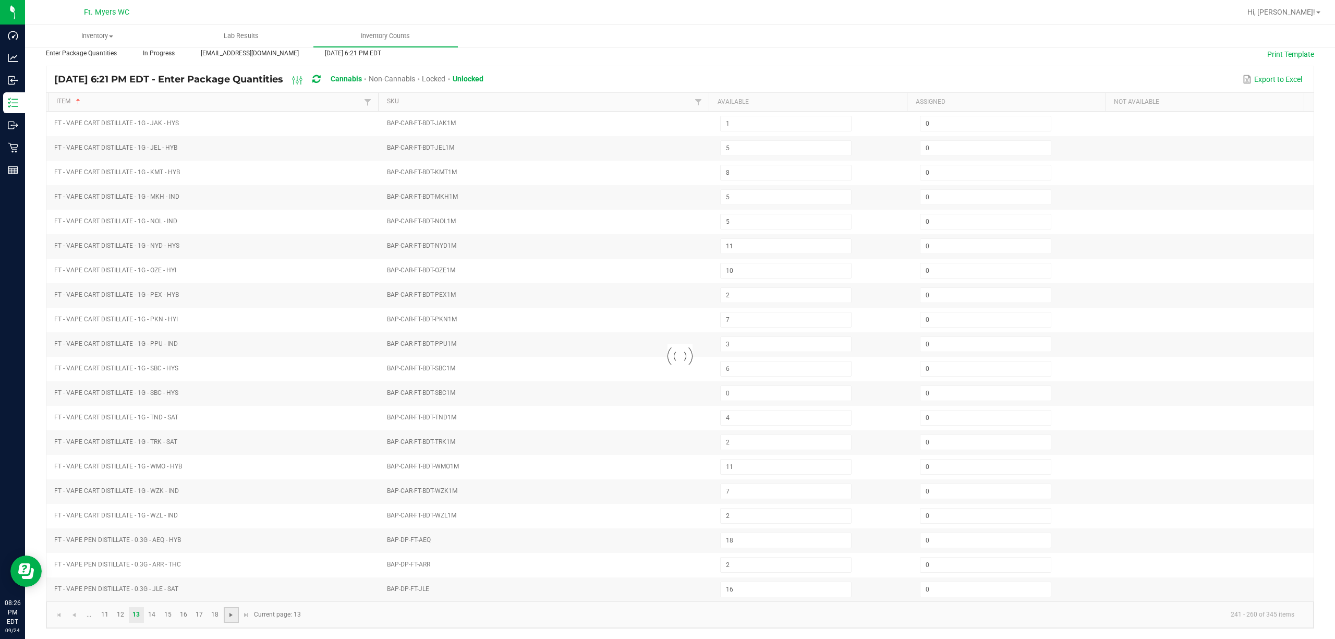
type input "18"
type input "11"
type input "4"
type input "2"
type input "0"
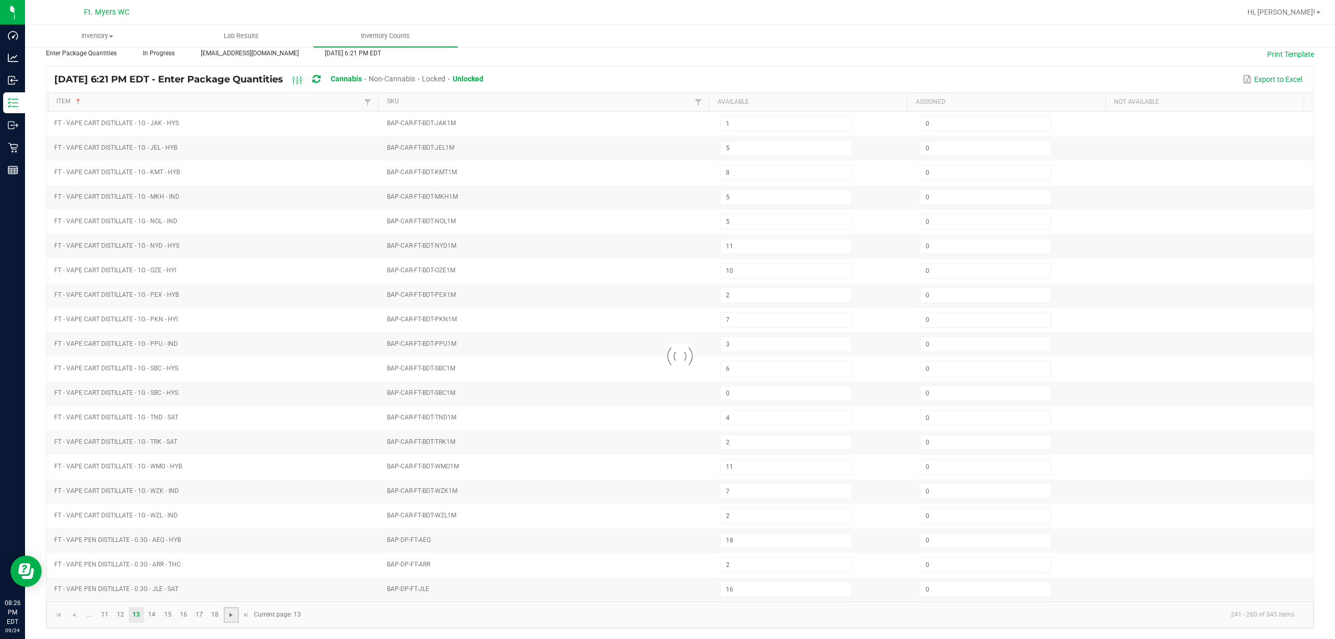
type input "1"
type input "6"
type input "4"
click at [228, 614] on span "Go to the next page" at bounding box center [231, 615] width 8 height 8
type input "7"
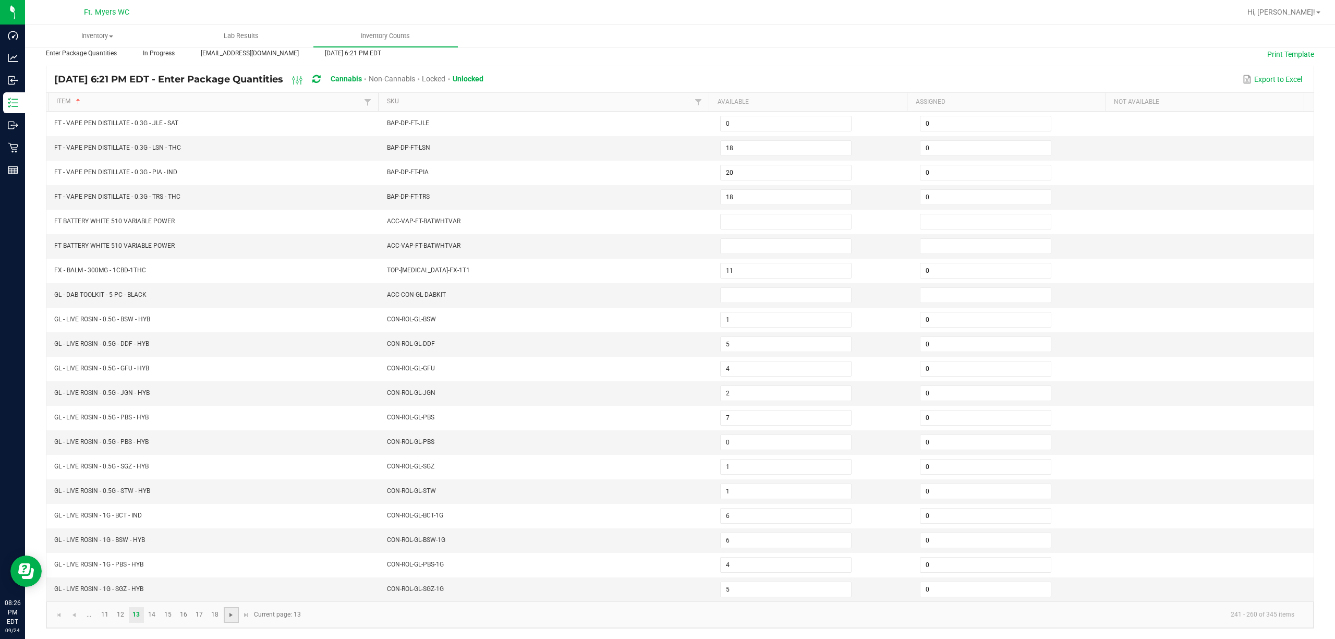
type input "6"
type input "8"
type input "0"
type input "19"
type input "30"
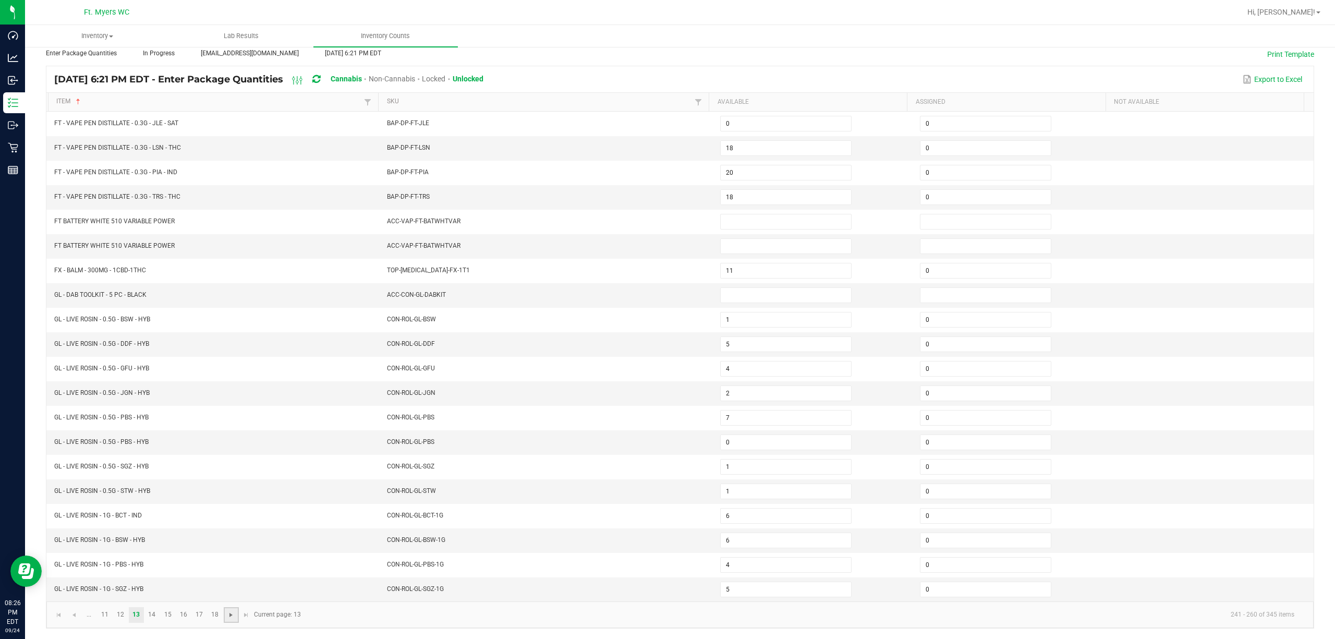
type input "4"
type input "8"
type input "0"
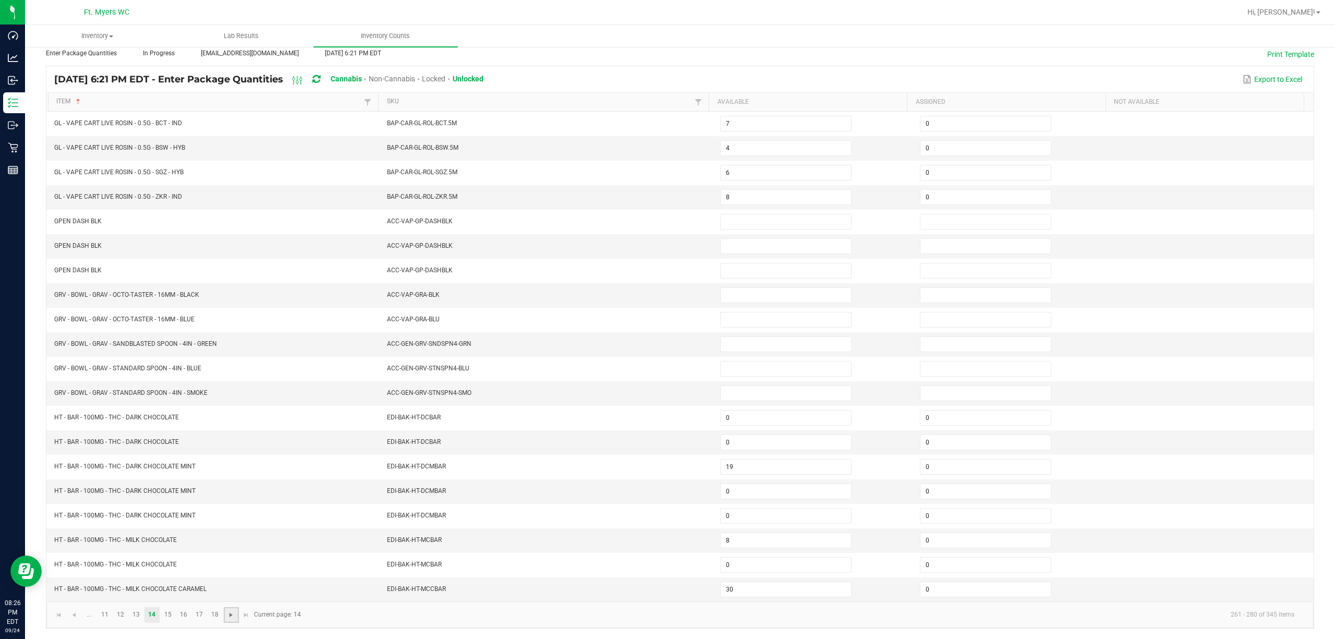
click at [228, 614] on span "Go to the next page" at bounding box center [231, 615] width 8 height 8
type input "27"
type input "16"
type input "11"
type input "0"
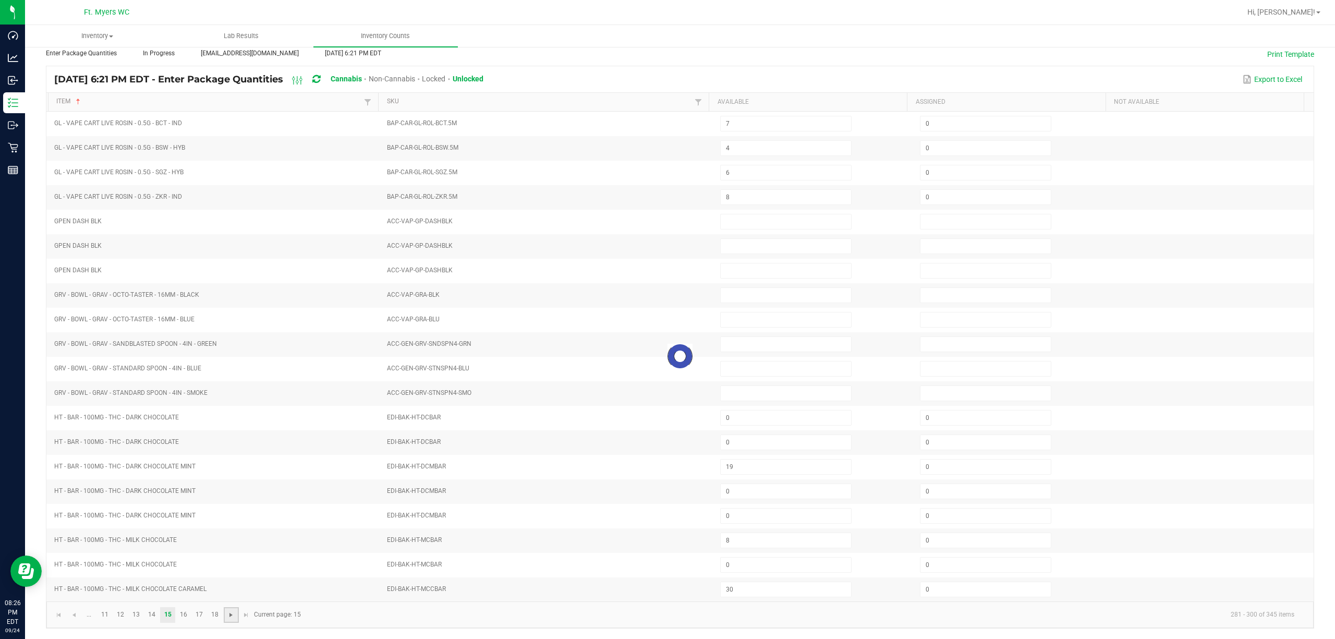
type input "2"
type input "0"
type input "18"
type input "0"
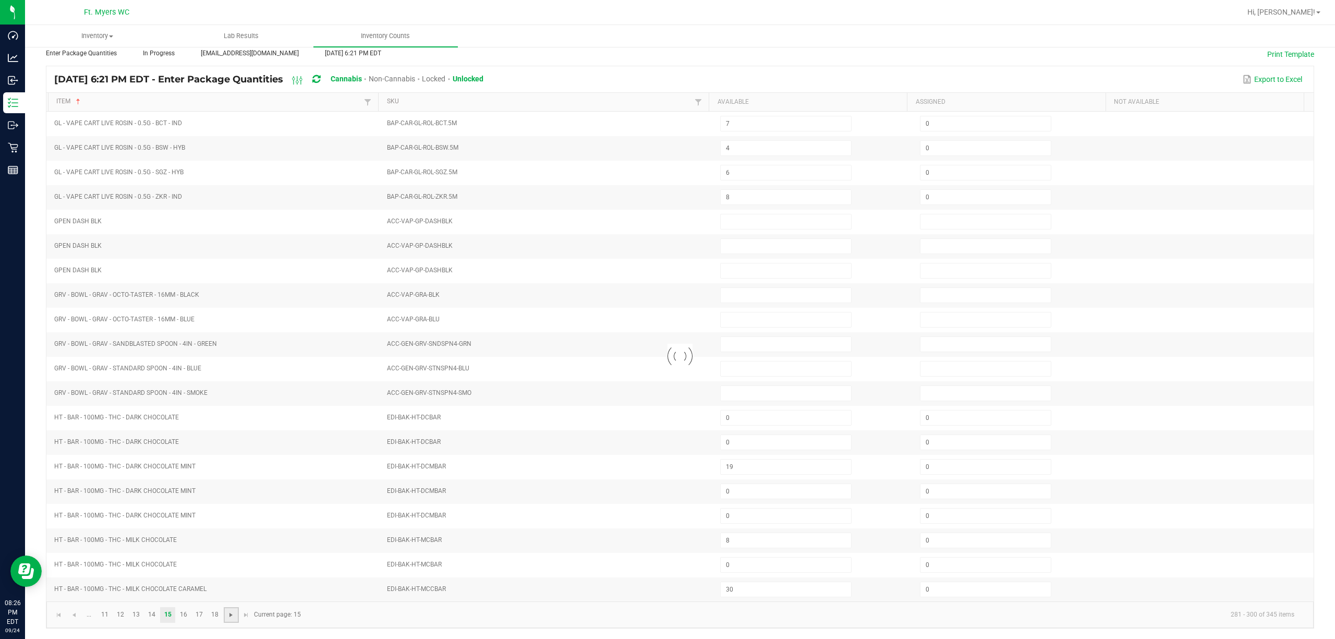
type input "10"
type input "6"
type input "3"
type input "8"
type input "0"
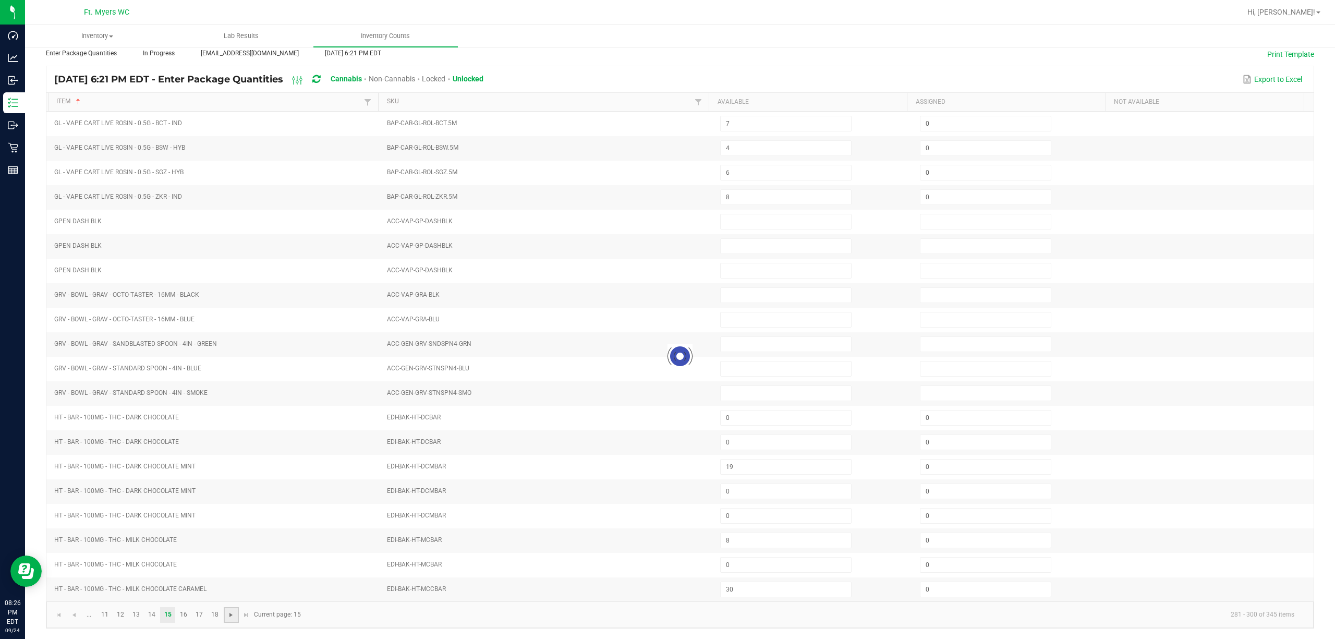
type input "0"
type input "12"
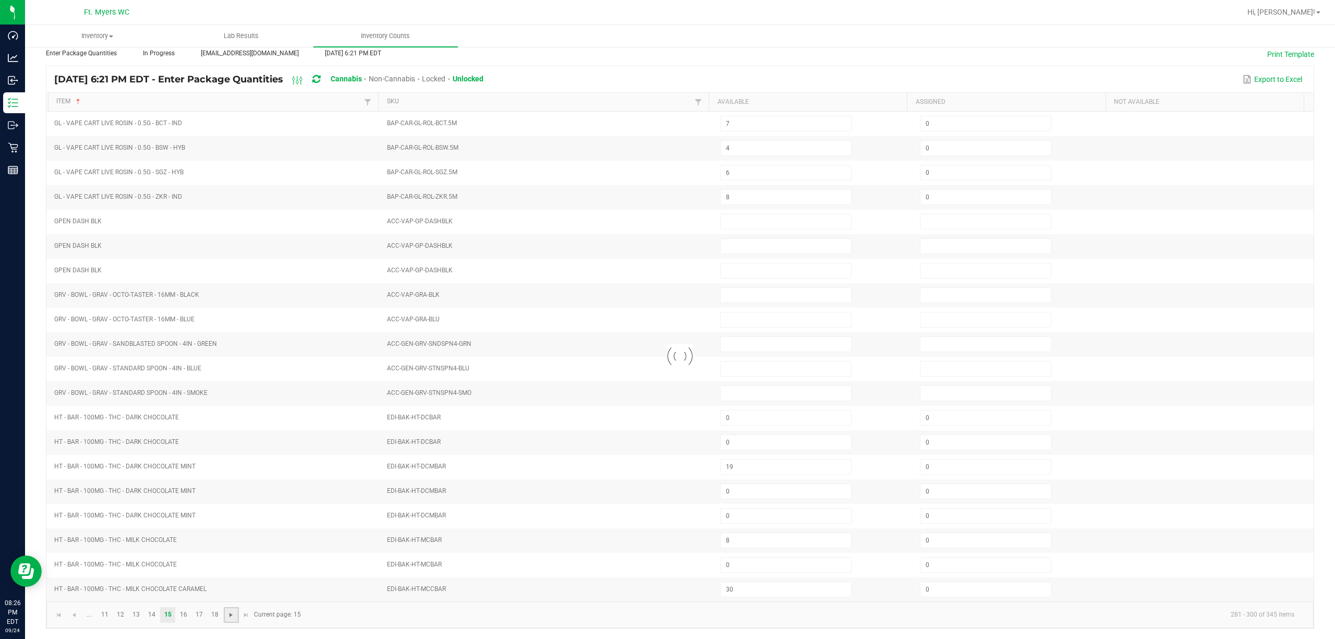
type input "0"
type input "5"
type input "0"
type input "2"
type input "9"
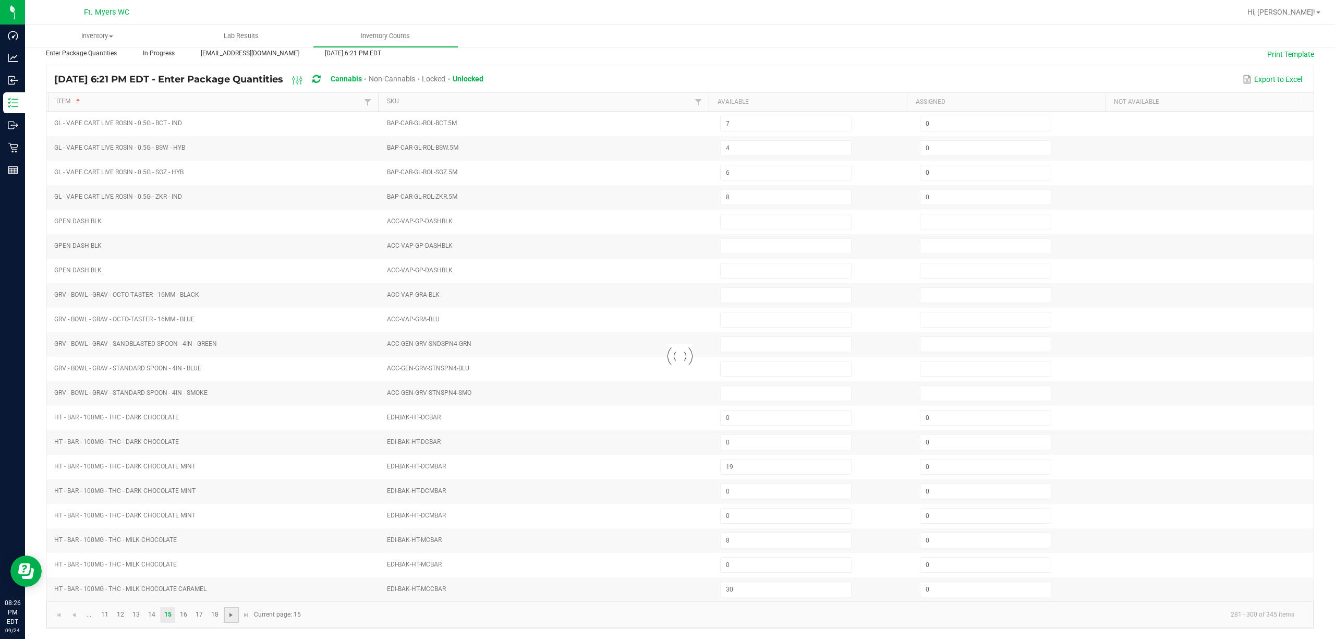
type input "3"
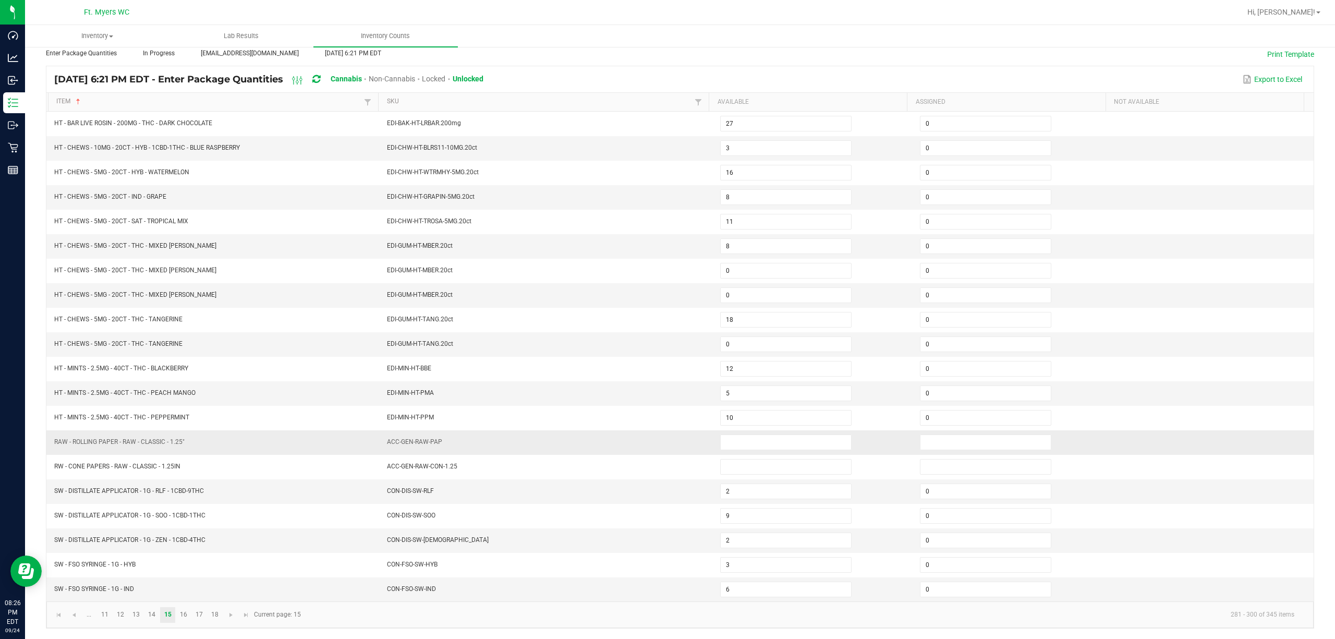
drag, startPoint x: 422, startPoint y: 361, endPoint x: 416, endPoint y: 441, distance: 80.5
drag, startPoint x: 416, startPoint y: 442, endPoint x: 401, endPoint y: 445, distance: 15.9
click at [401, 445] on td "ACC-GEN-RAW-PAP" at bounding box center [547, 442] width 333 height 25
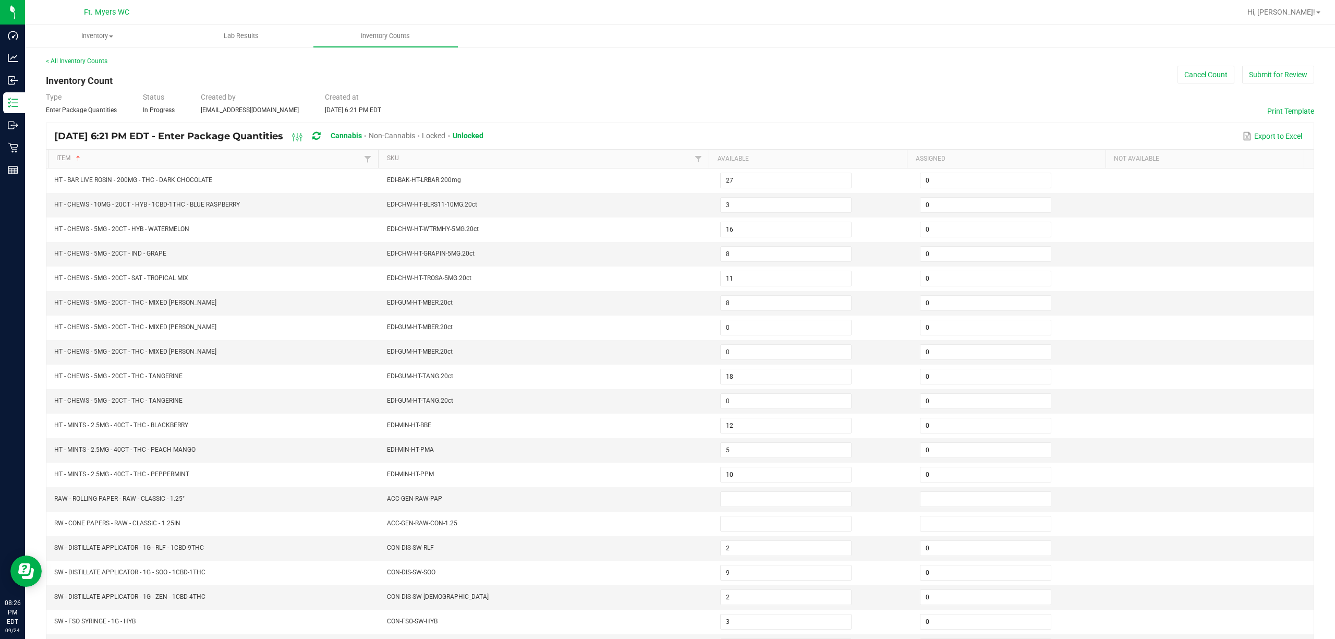
drag, startPoint x: 401, startPoint y: 445, endPoint x: 447, endPoint y: -84, distance: 531.5
